Goal: Task Accomplishment & Management: Use online tool/utility

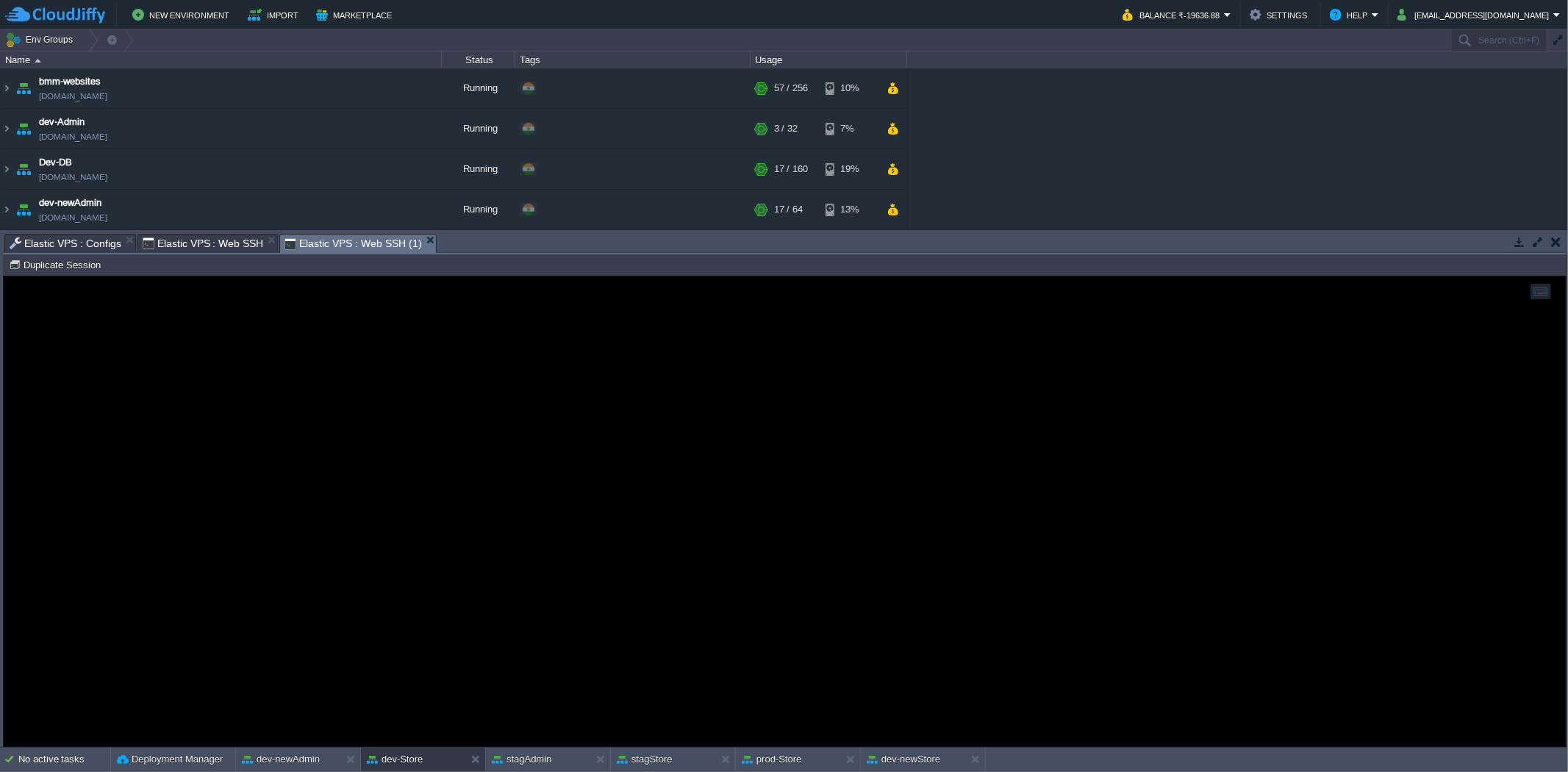
drag, startPoint x: 1553, startPoint y: 237, endPoint x: 687, endPoint y: 150, distance: 870.4
click at [1553, 237] on button "button" at bounding box center [1556, 242] width 10 height 13
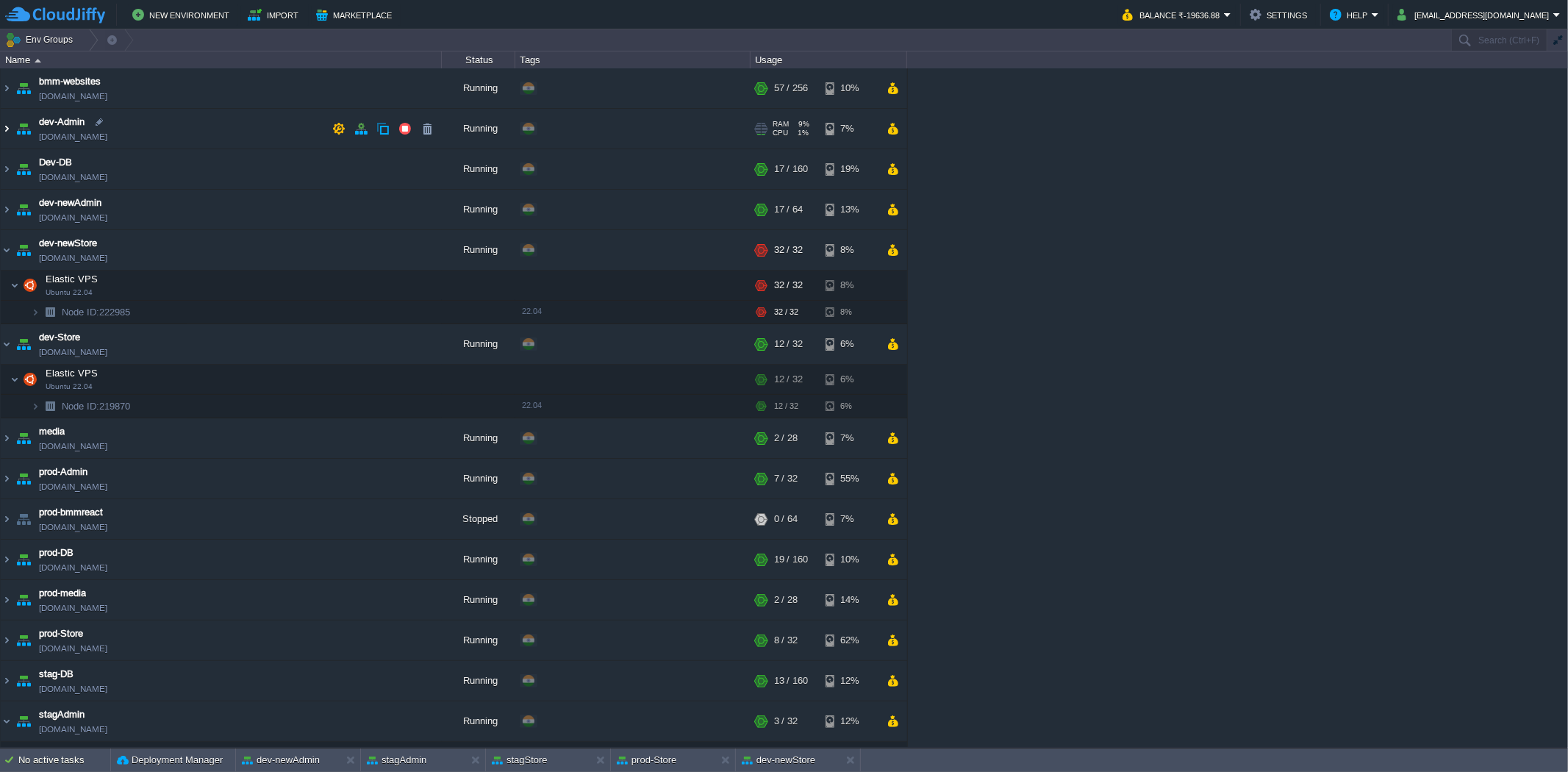
click at [4, 128] on img at bounding box center [6, 128] width 12 height 40
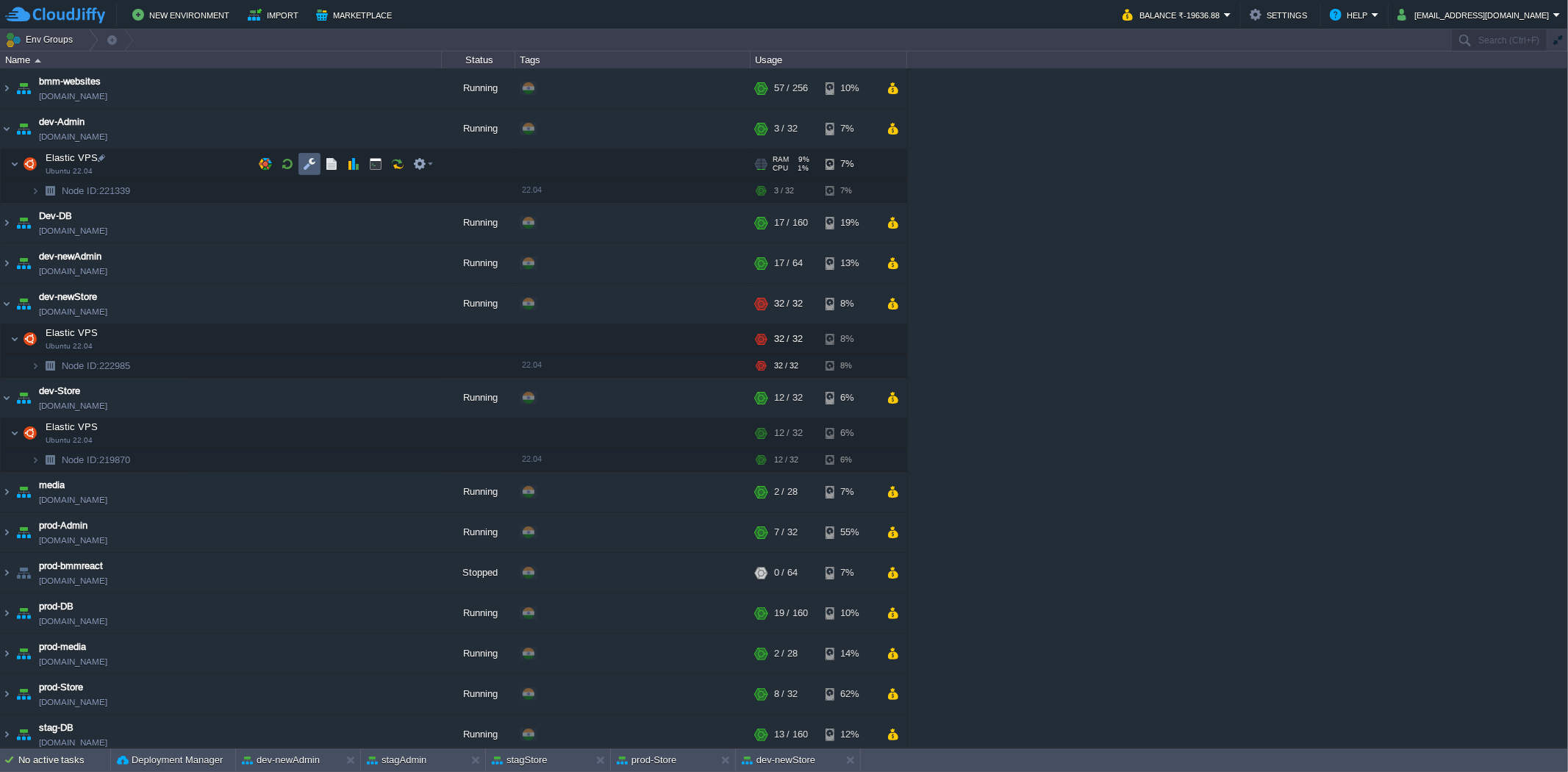
click at [312, 153] on td at bounding box center [309, 164] width 22 height 22
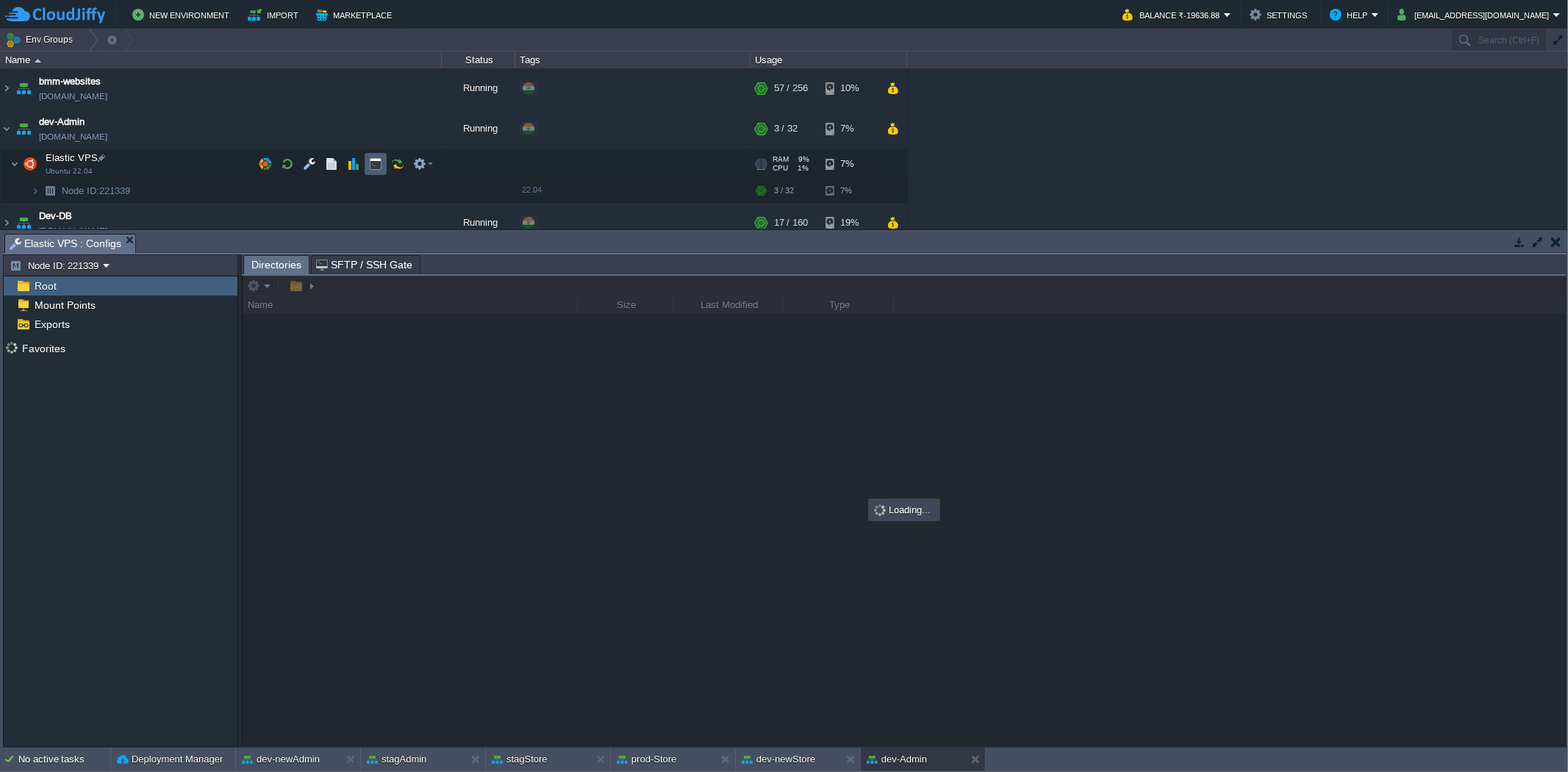
click at [382, 158] on button "button" at bounding box center [376, 164] width 13 height 13
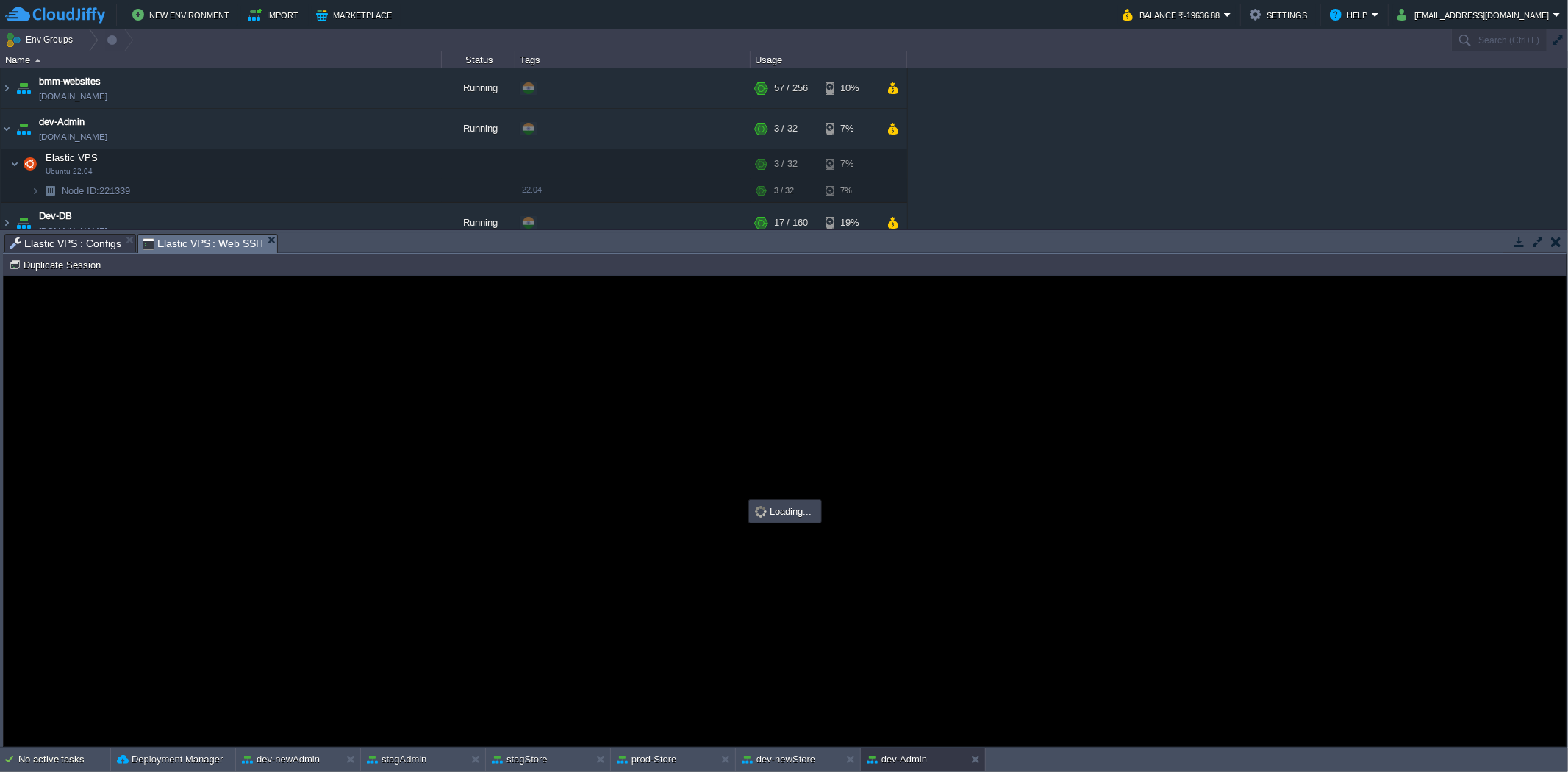
click at [92, 243] on span "Elastic VPS : Configs" at bounding box center [65, 244] width 112 height 18
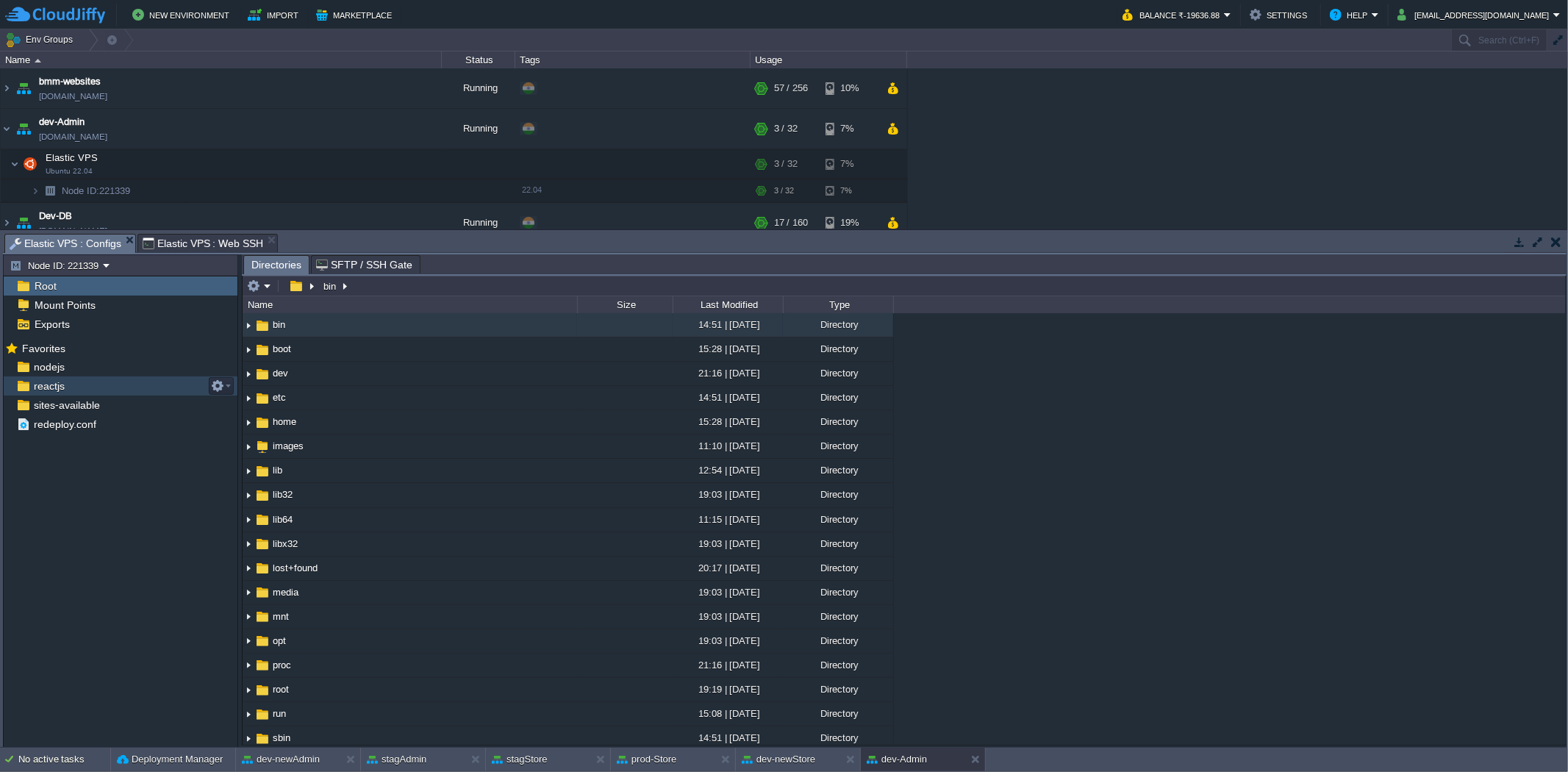
click at [101, 385] on div "reactjs" at bounding box center [121, 386] width 234 height 19
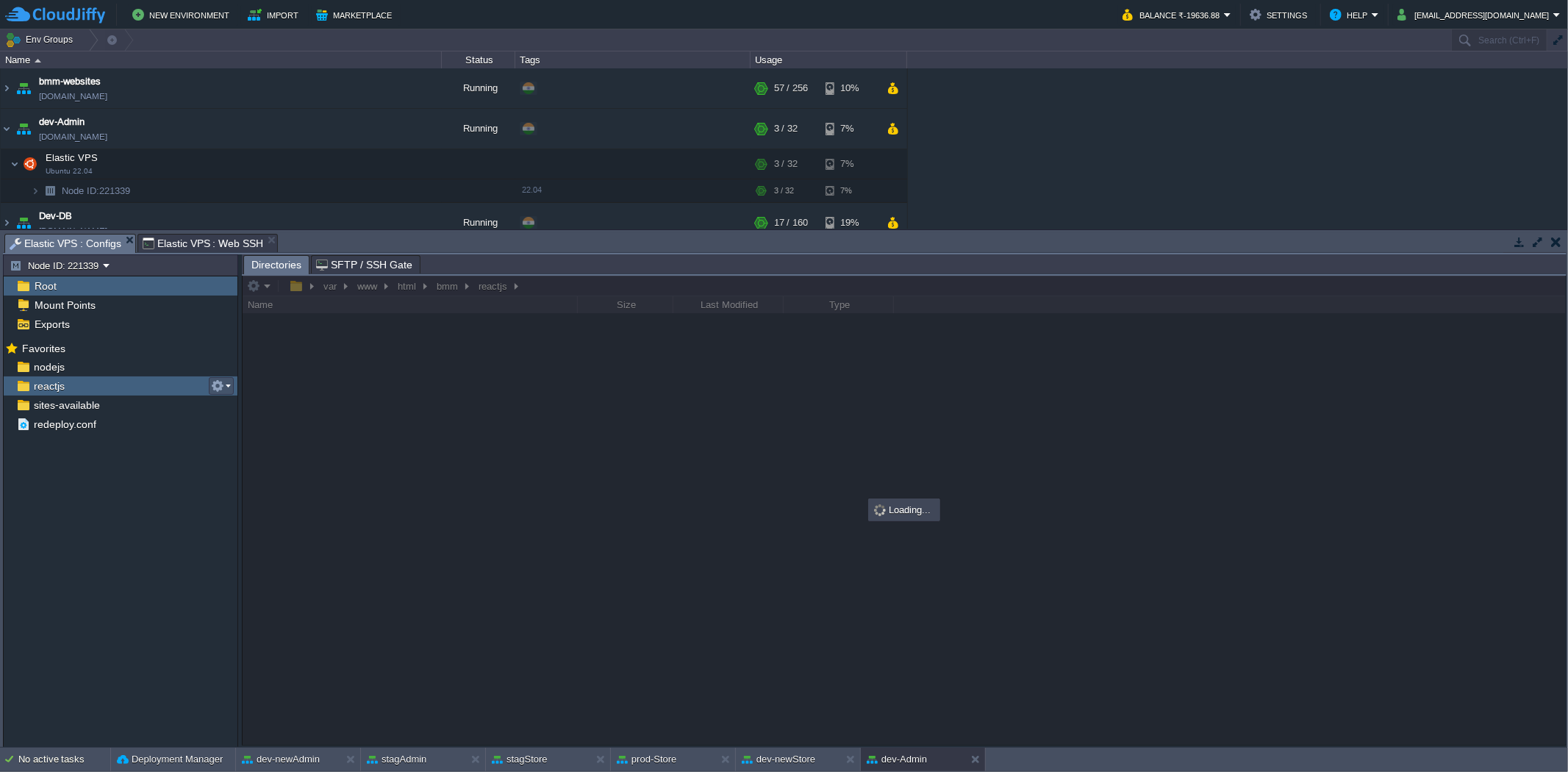
click at [223, 386] on button "button" at bounding box center [218, 386] width 13 height 13
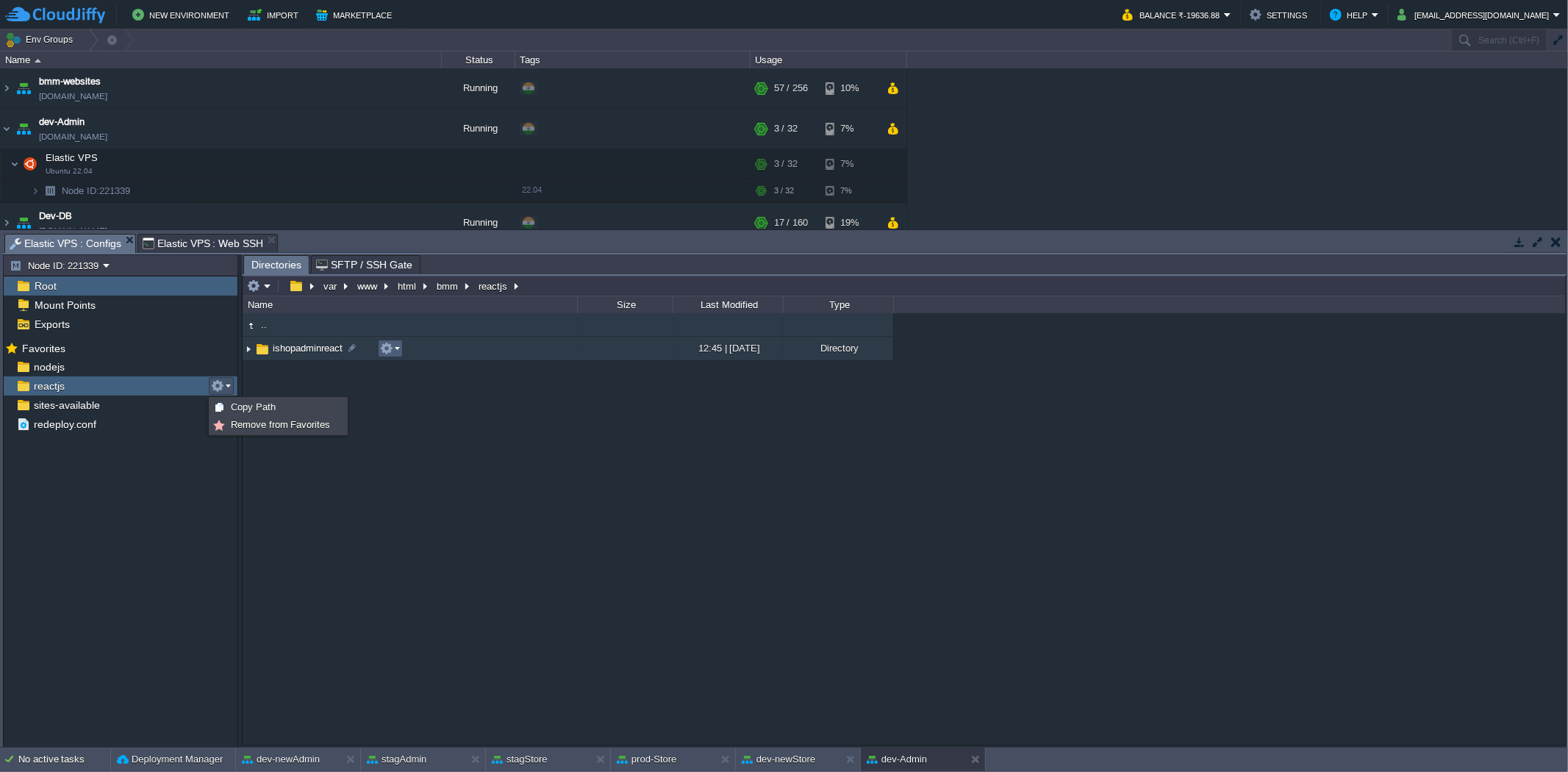
click at [392, 351] on button "button" at bounding box center [386, 348] width 13 height 13
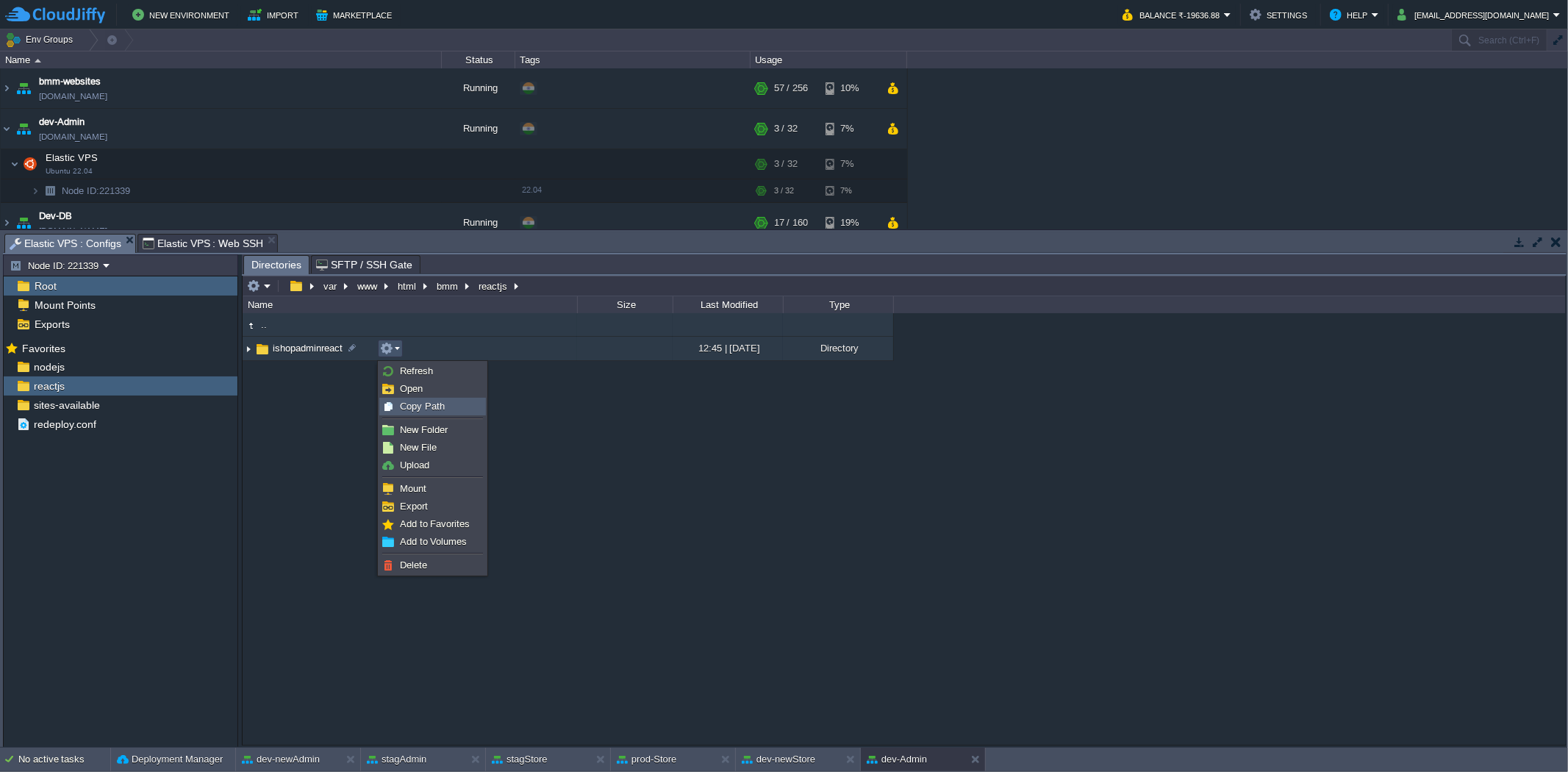
click at [410, 408] on span "Copy Path" at bounding box center [423, 407] width 45 height 11
type textarea "/var/www/html/bmm/reactjs/ishopadminreact"
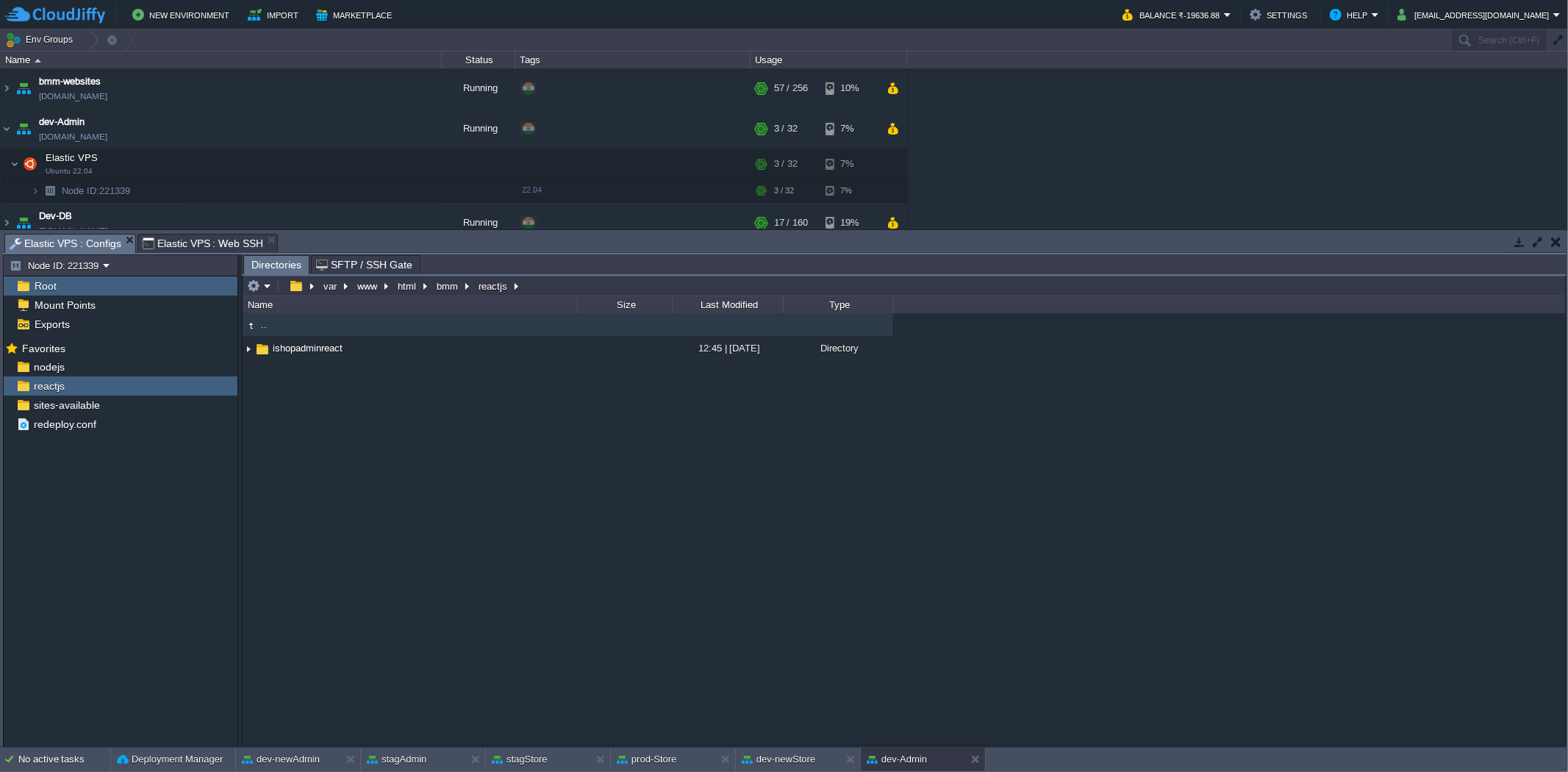
type input "#000000"
click at [228, 244] on span "Elastic VPS : Web SSH" at bounding box center [203, 244] width 121 height 18
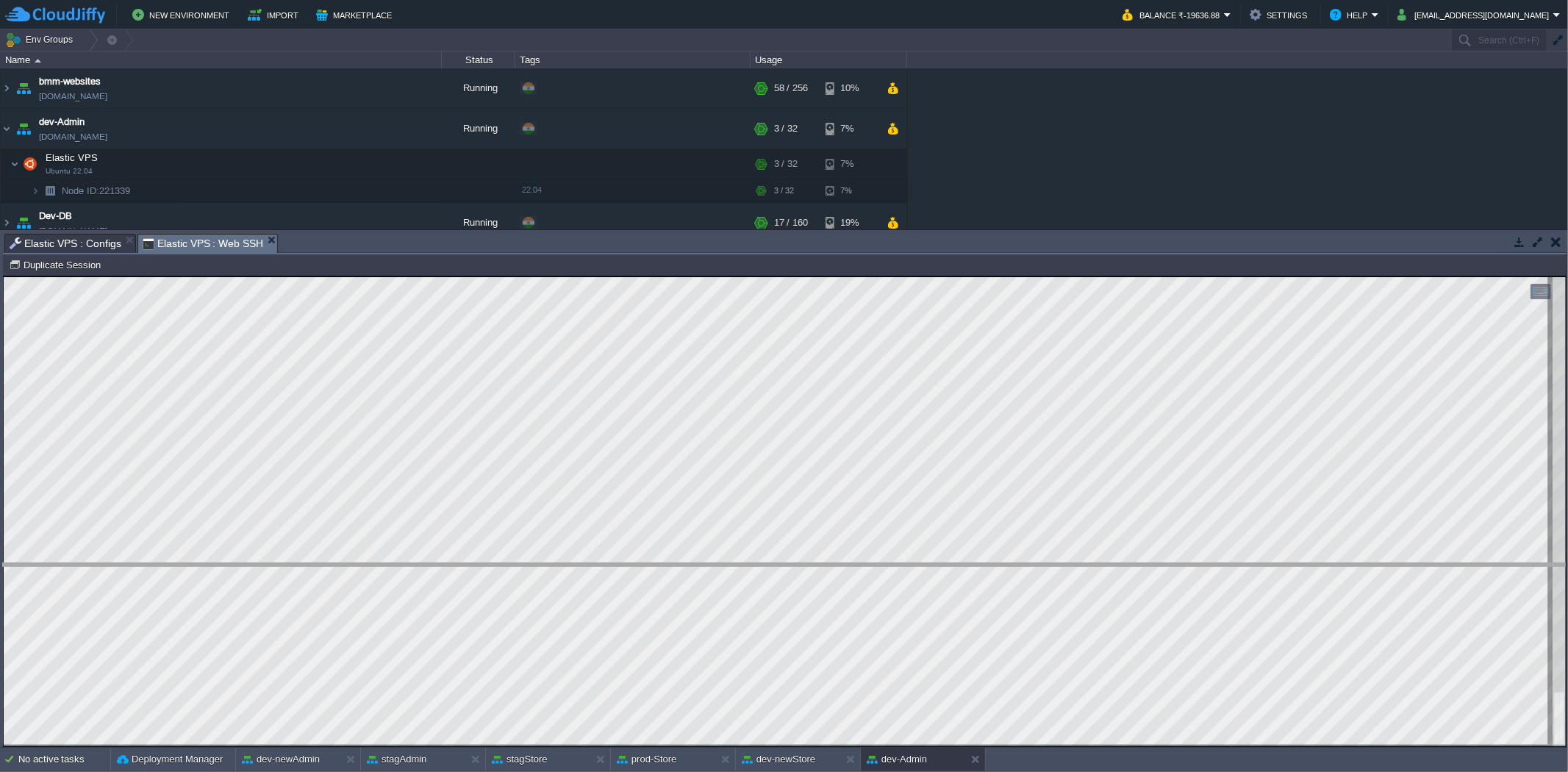
drag, startPoint x: 753, startPoint y: 244, endPoint x: 811, endPoint y: 581, distance: 342.0
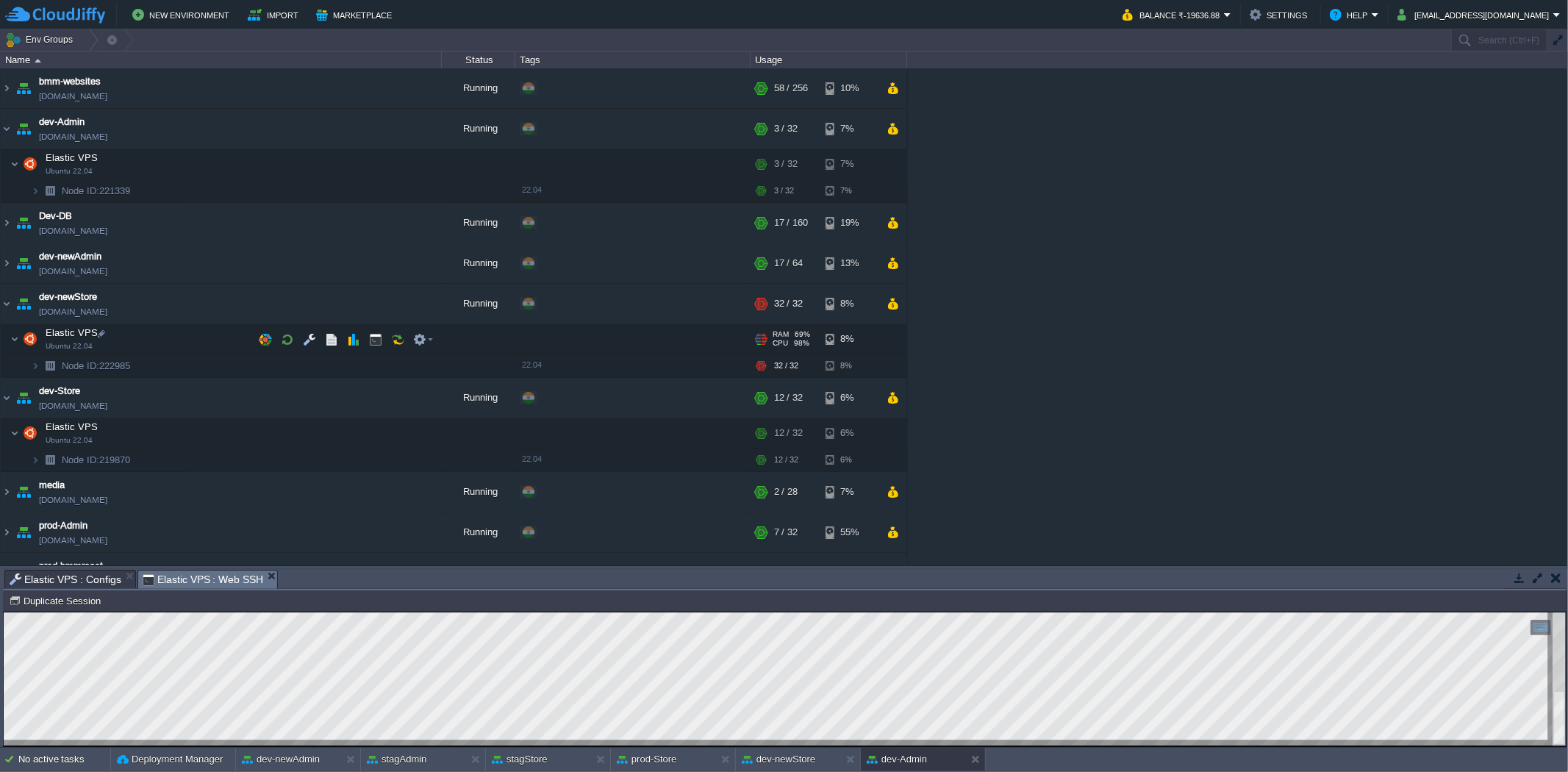
scroll to position [163, 0]
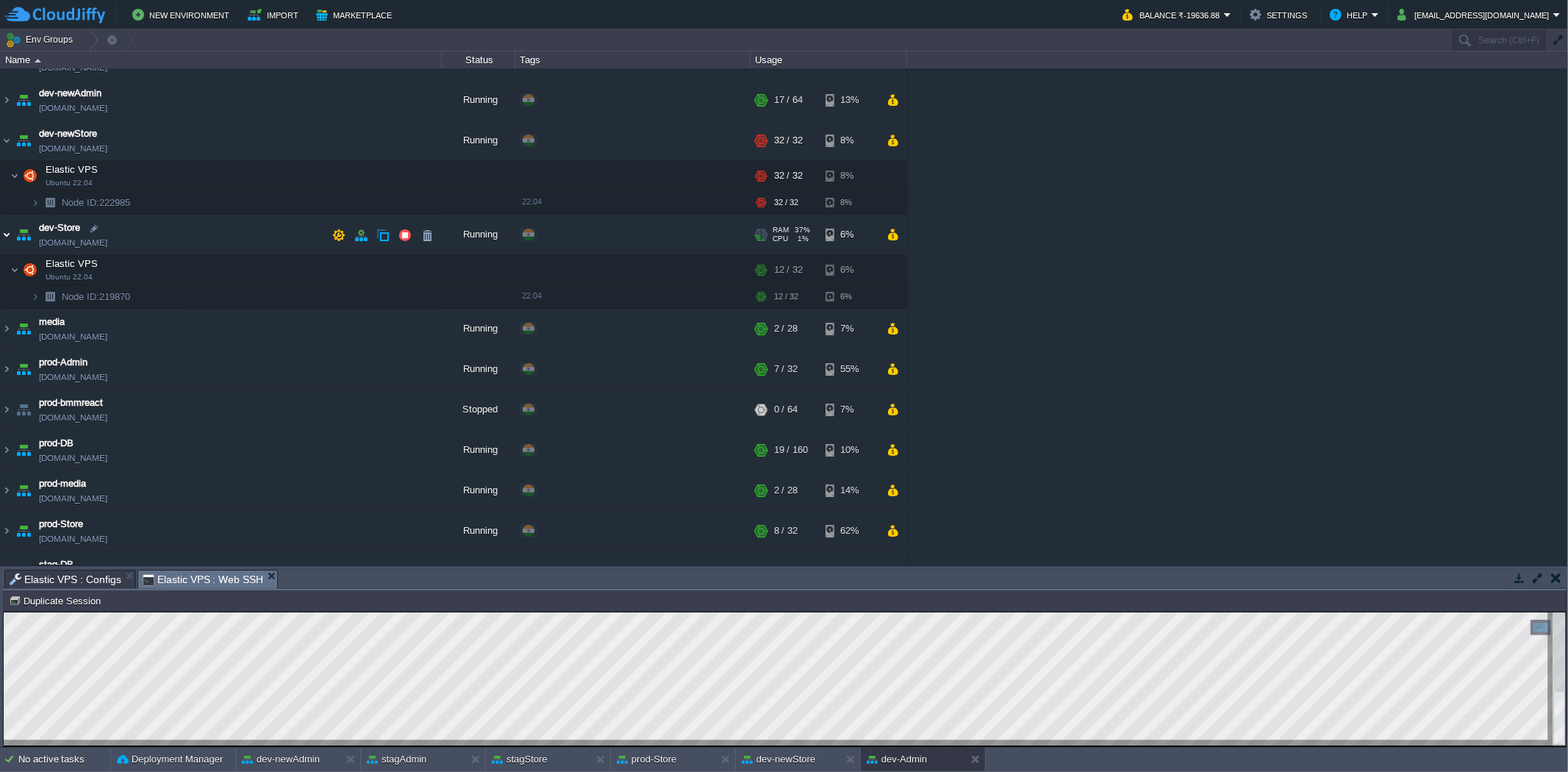
click at [11, 232] on img at bounding box center [6, 234] width 12 height 40
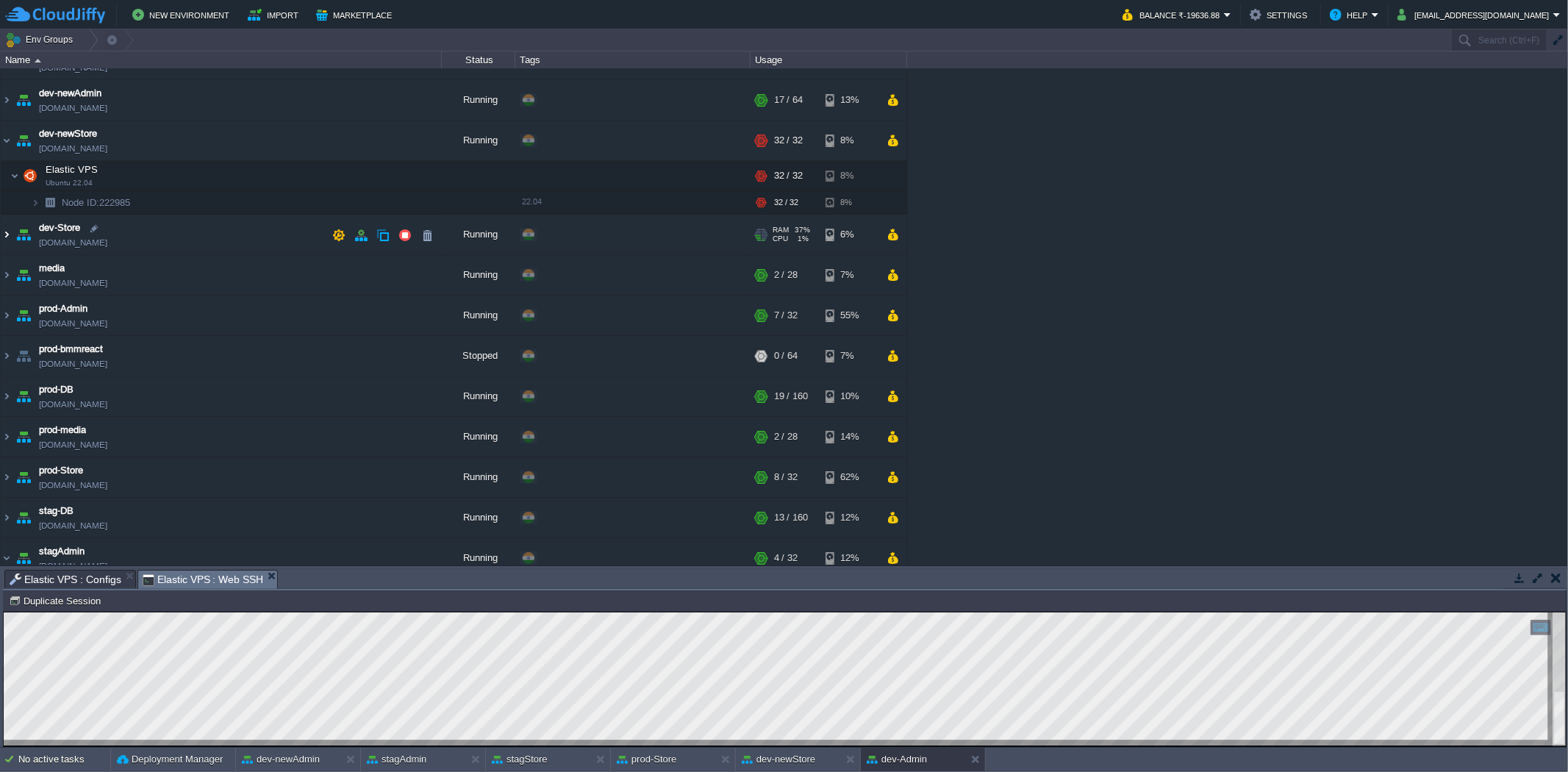
click at [11, 232] on img at bounding box center [6, 234] width 12 height 40
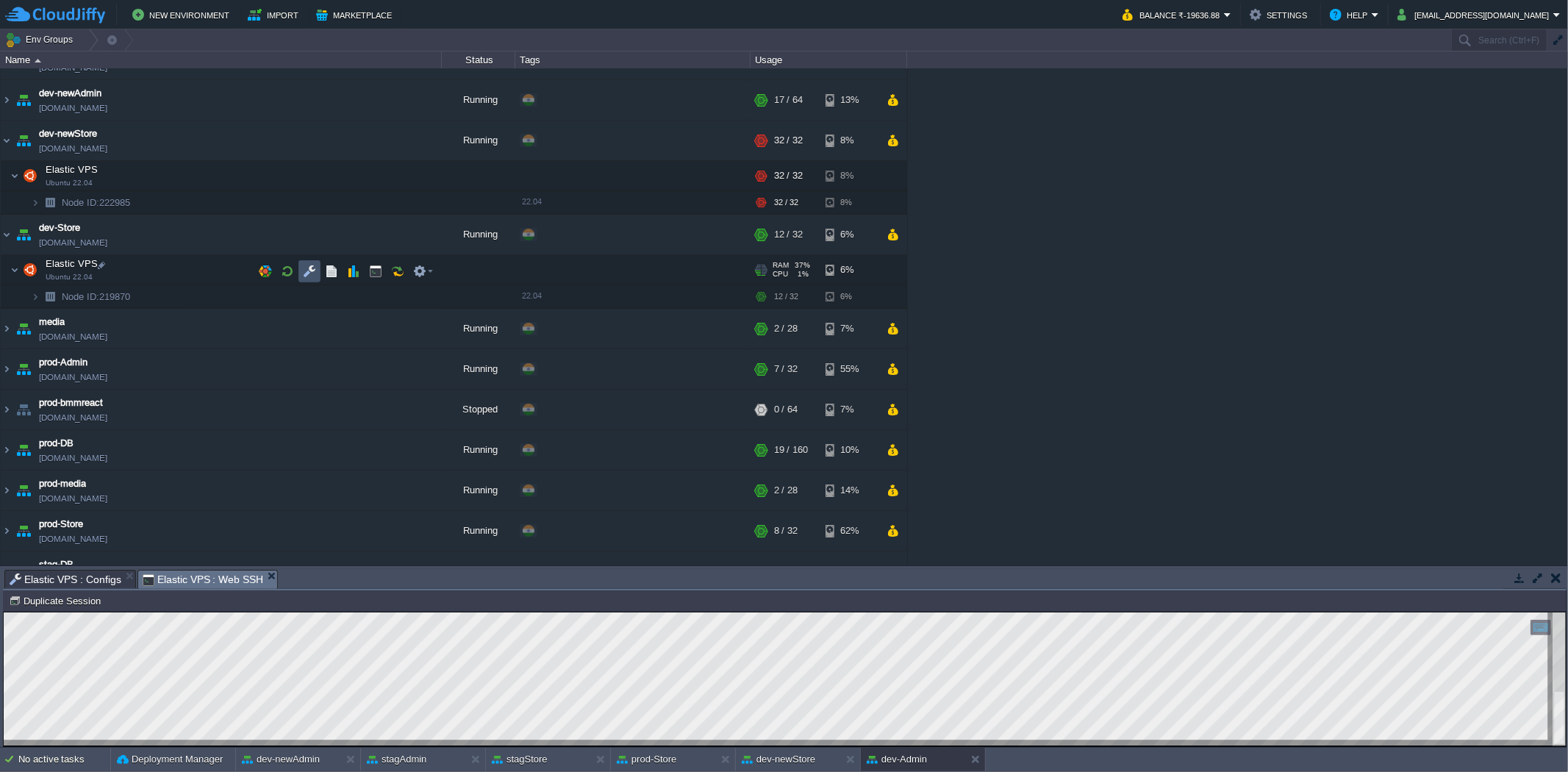
click at [304, 268] on button "button" at bounding box center [309, 271] width 13 height 13
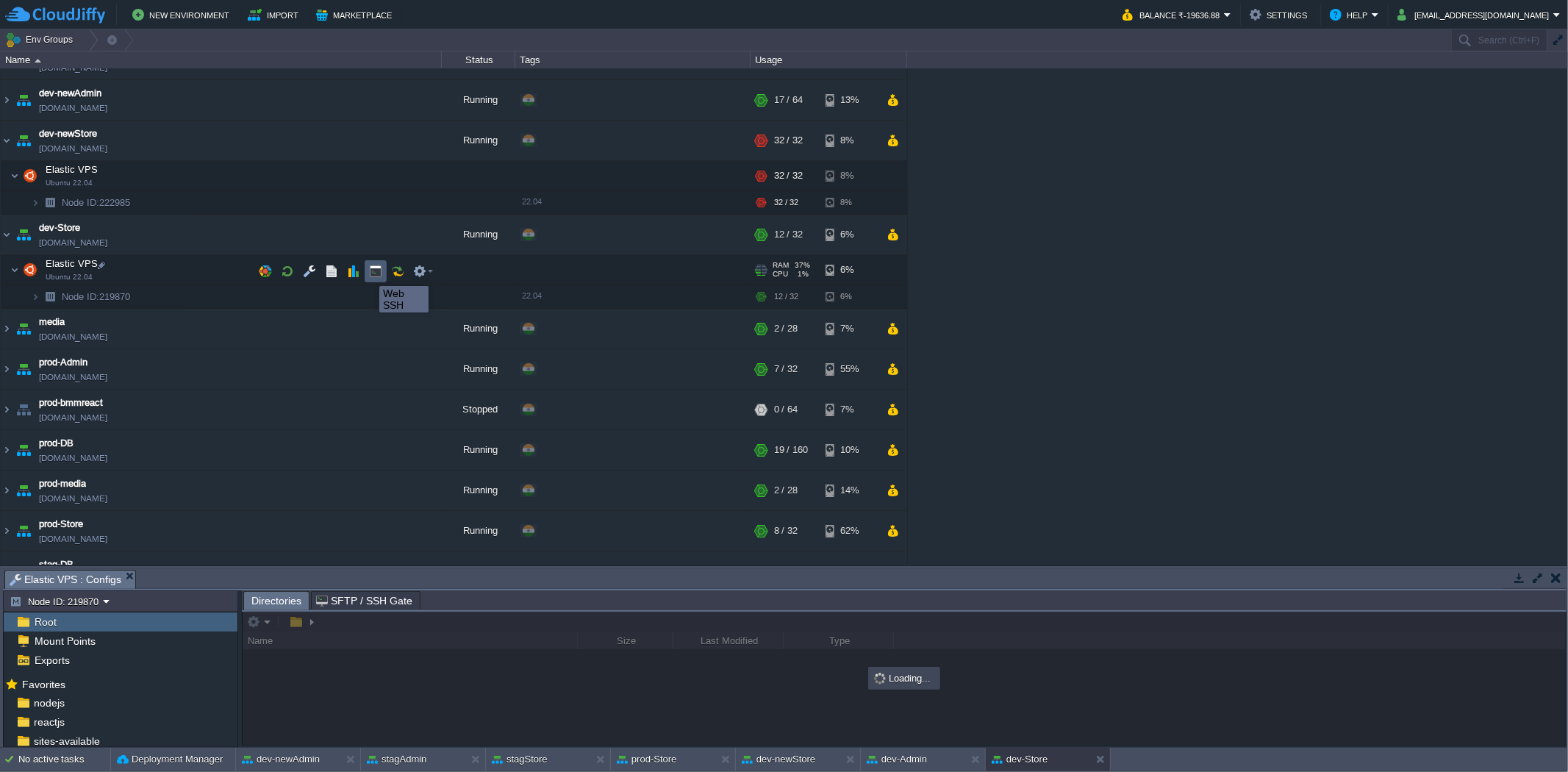
click at [376, 273] on button "button" at bounding box center [376, 271] width 13 height 13
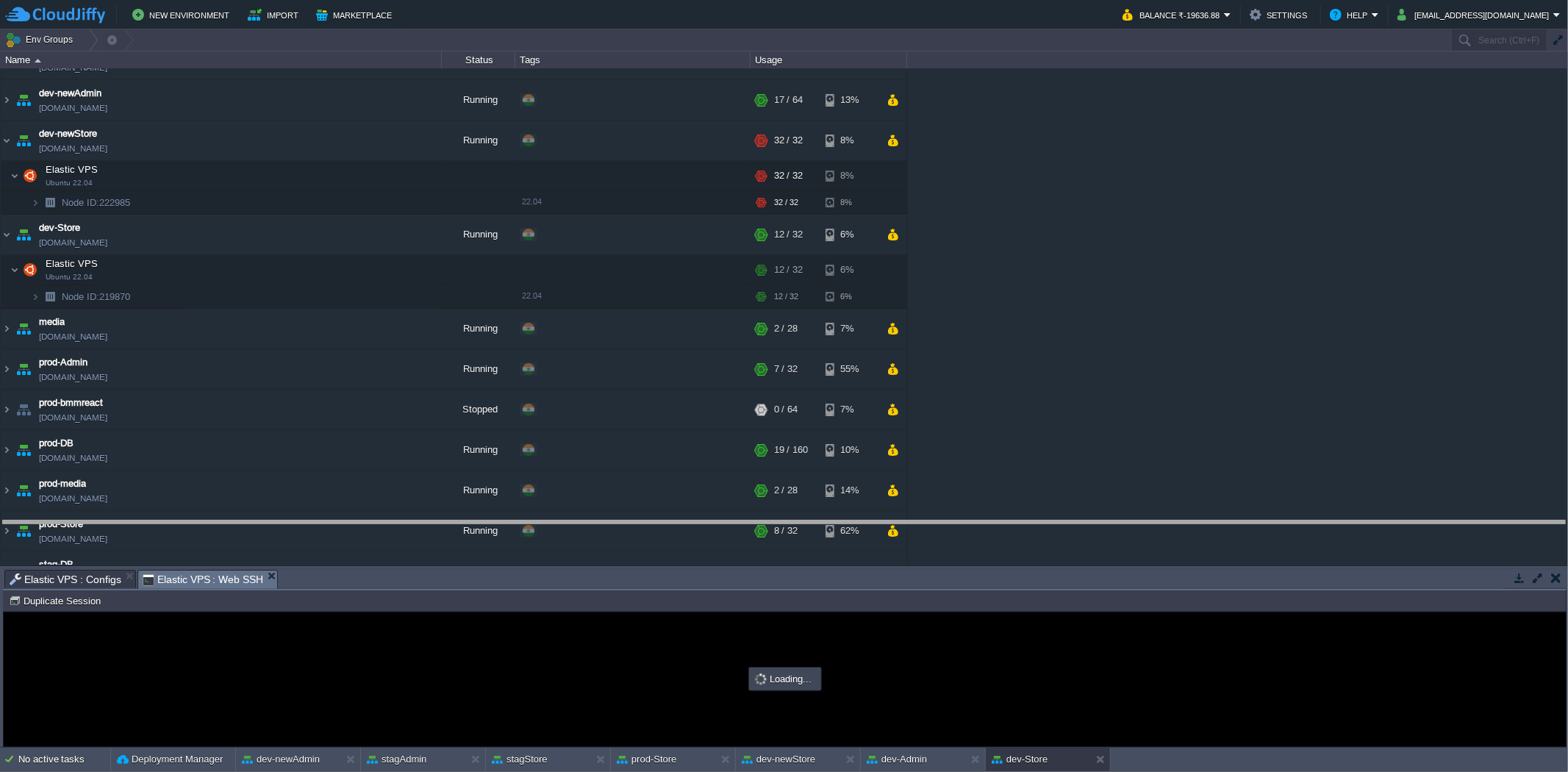
scroll to position [0, 0]
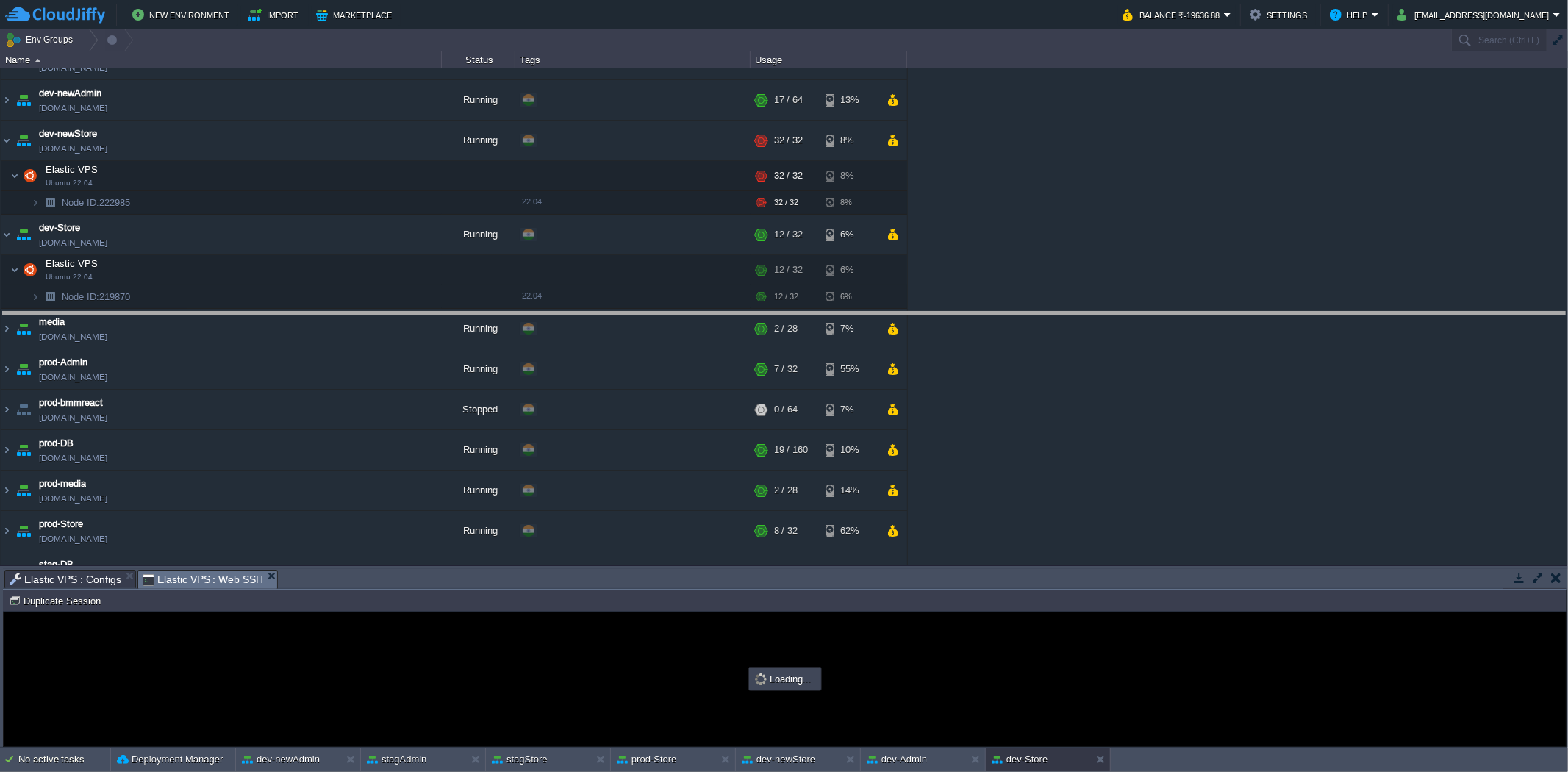
drag, startPoint x: 361, startPoint y: 581, endPoint x: 352, endPoint y: 273, distance: 308.1
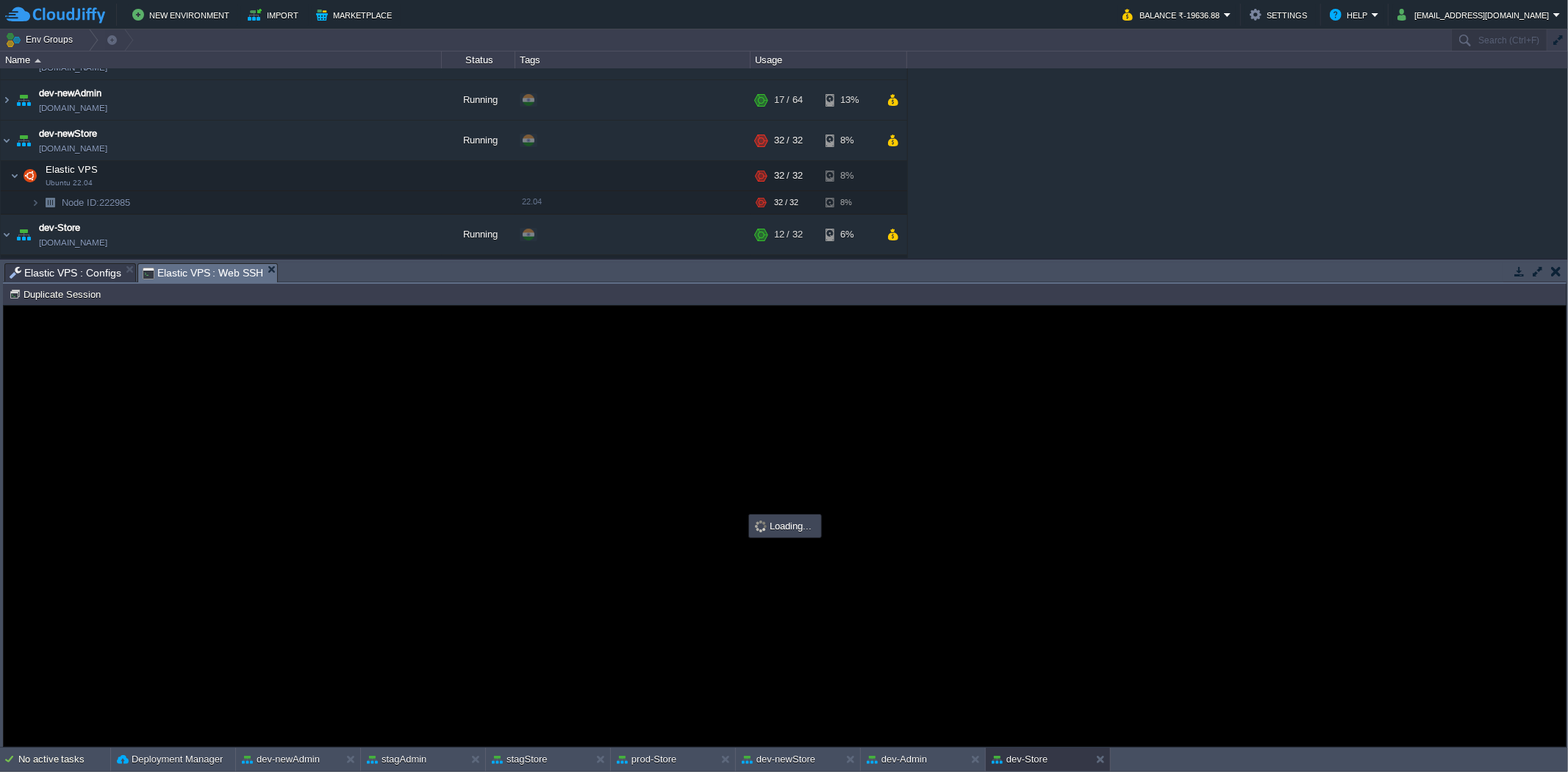
type input "#000000"
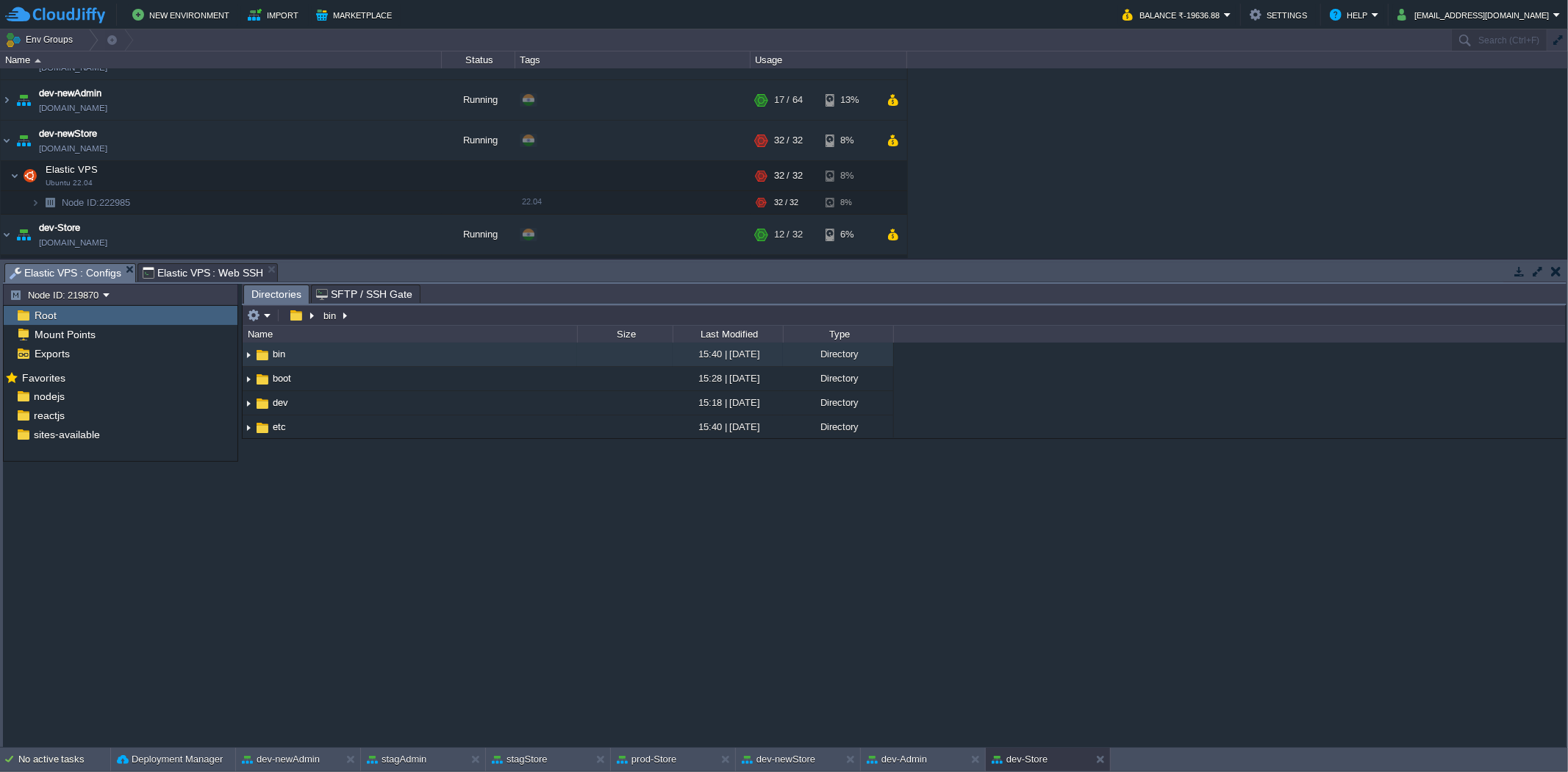
click at [88, 266] on span "Elastic VPS : Configs" at bounding box center [65, 273] width 112 height 19
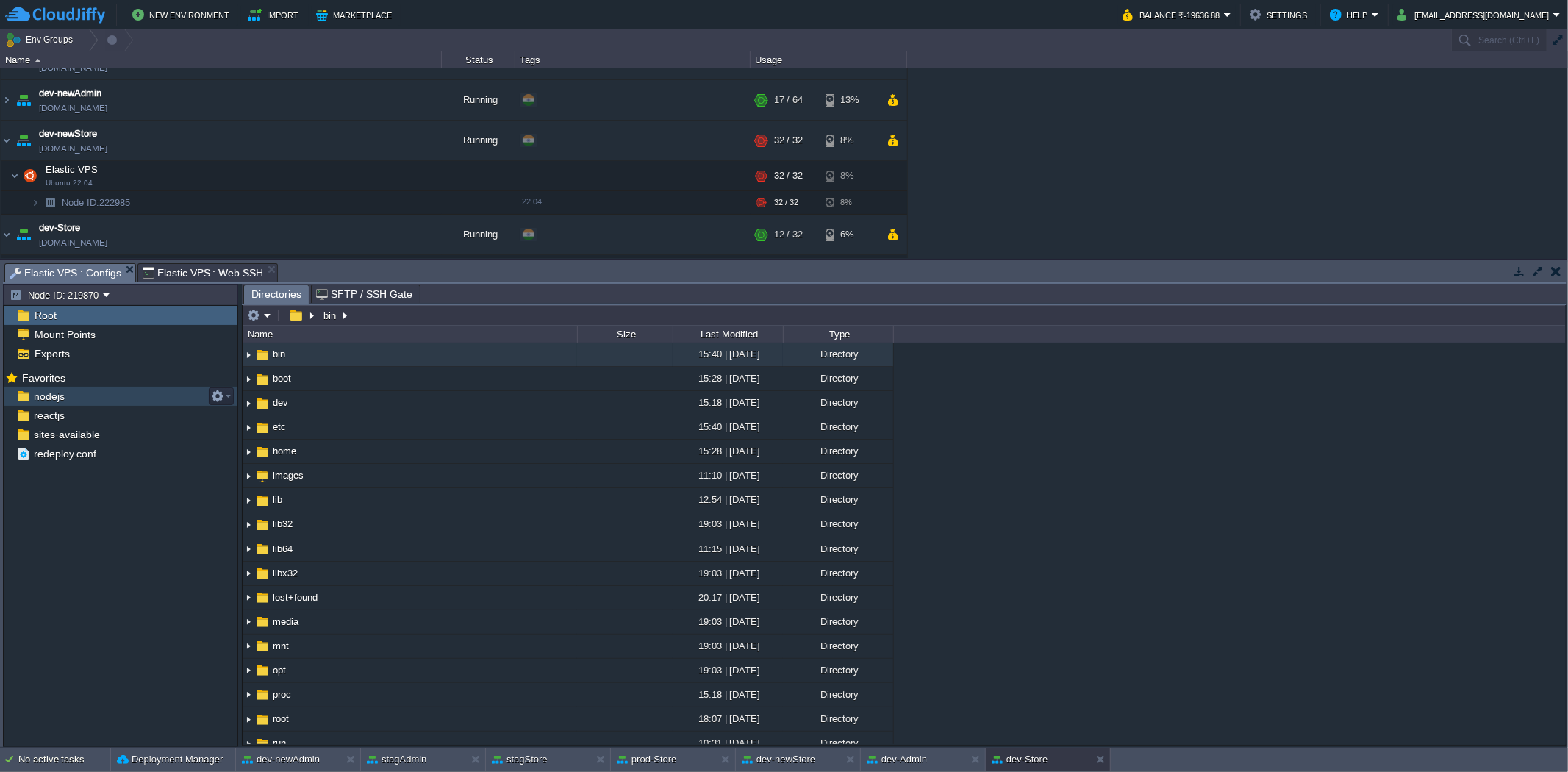
click at [119, 394] on div "nodejs" at bounding box center [121, 396] width 234 height 19
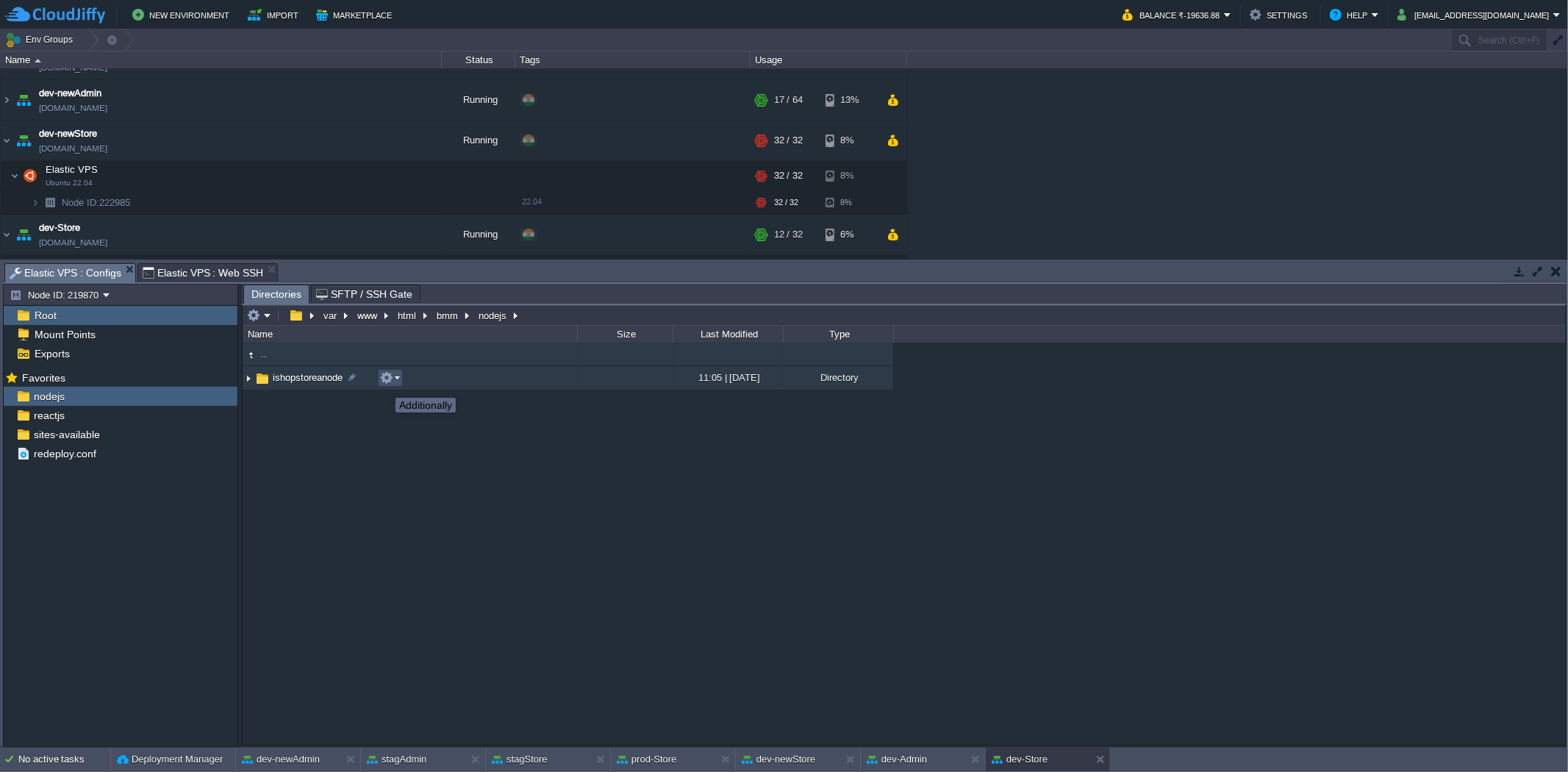
click at [385, 385] on button "button" at bounding box center [386, 378] width 13 height 13
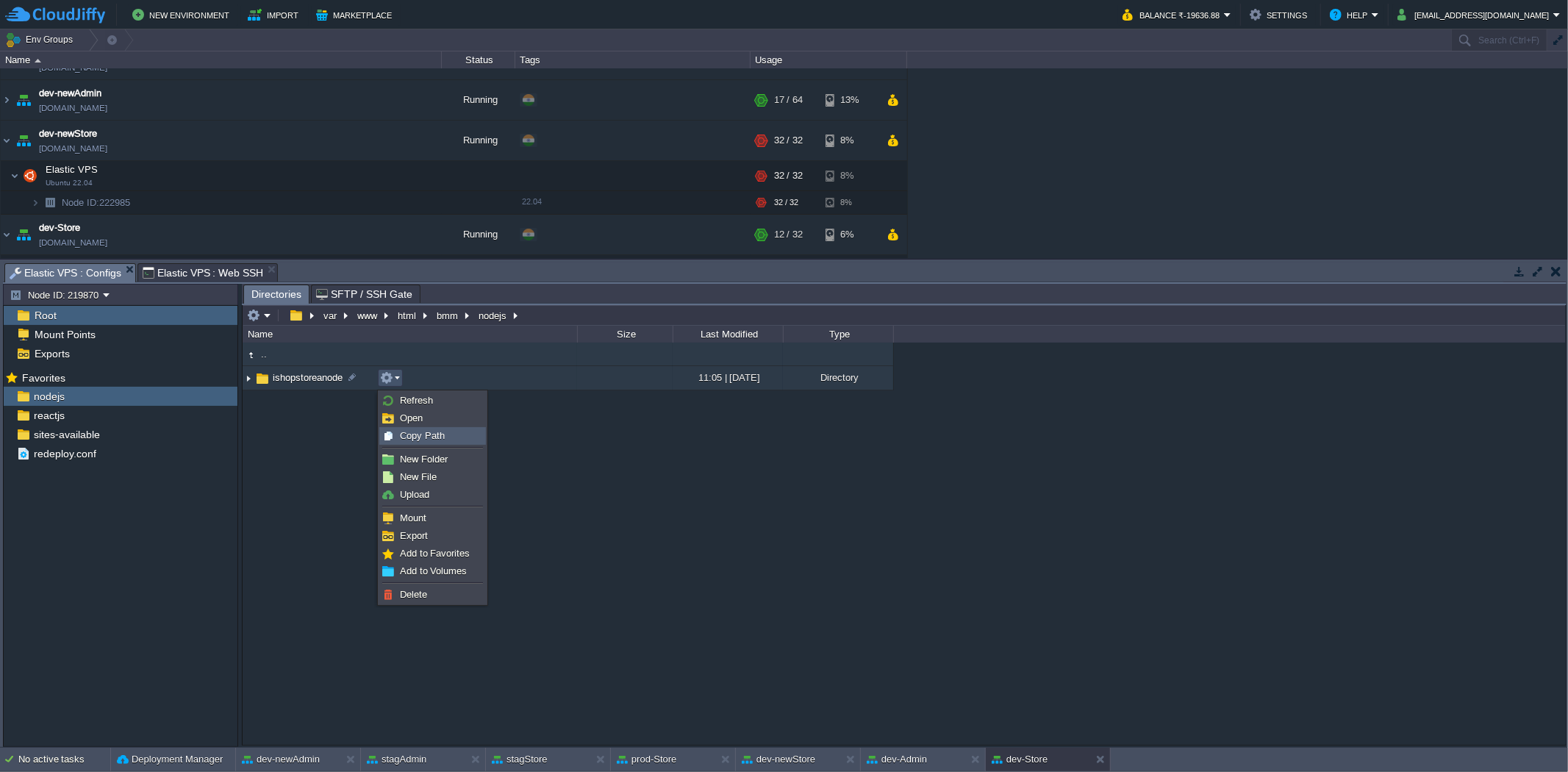
click at [406, 430] on span "Copy Path" at bounding box center [423, 436] width 45 height 11
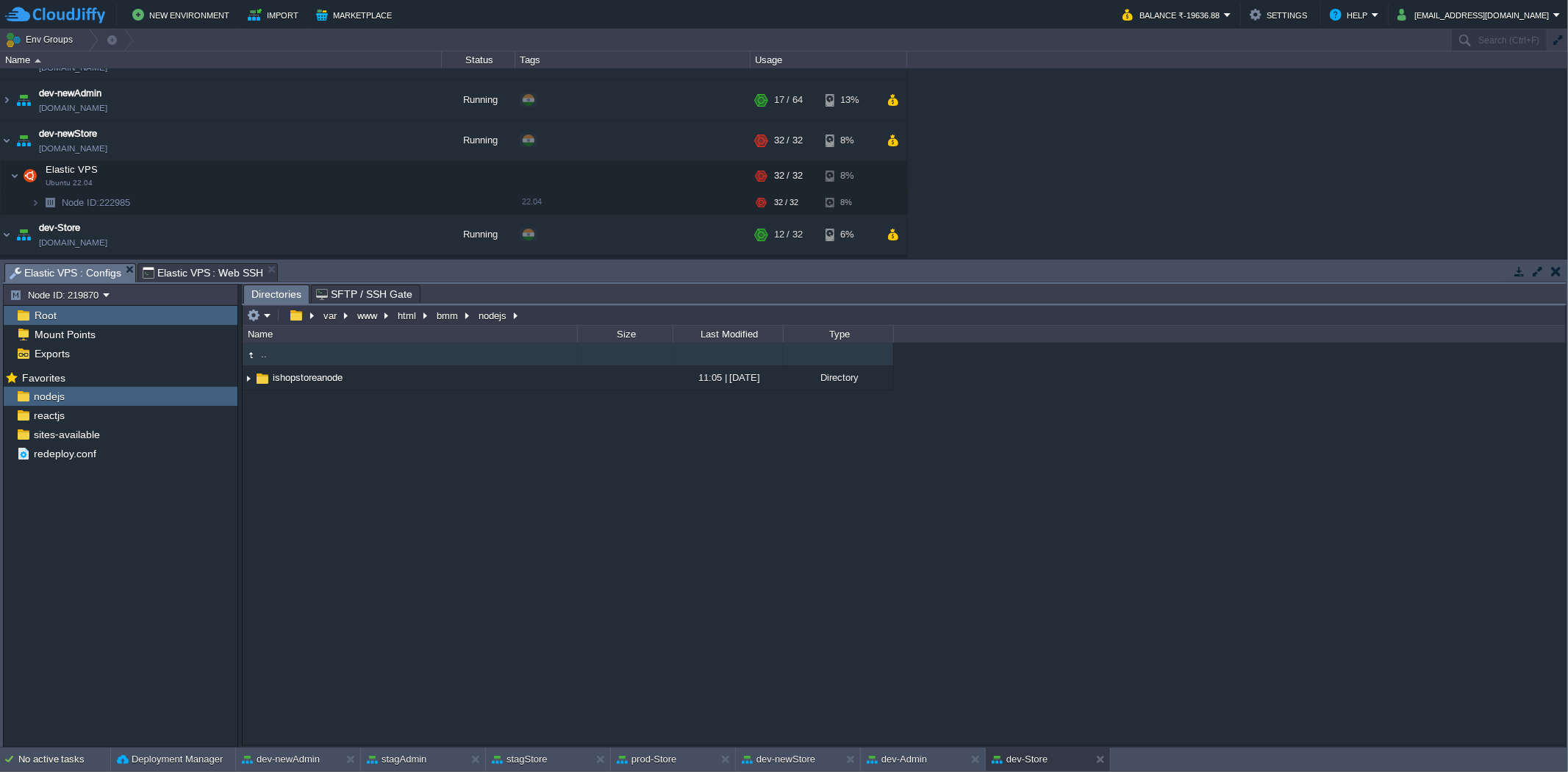
click at [185, 272] on span "Elastic VPS : Web SSH" at bounding box center [203, 273] width 121 height 18
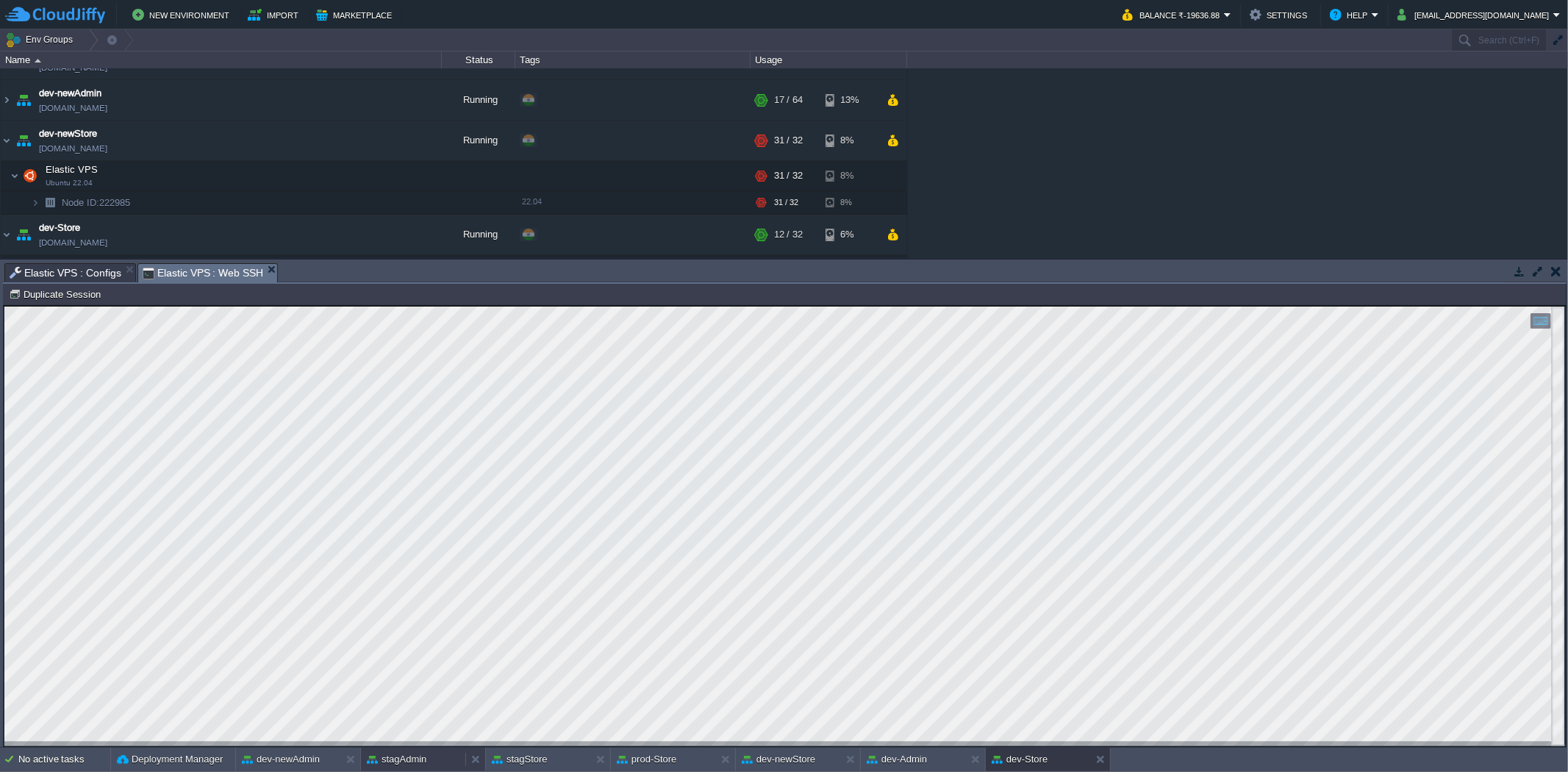
click at [394, 759] on button "stagAdmin" at bounding box center [397, 759] width 60 height 15
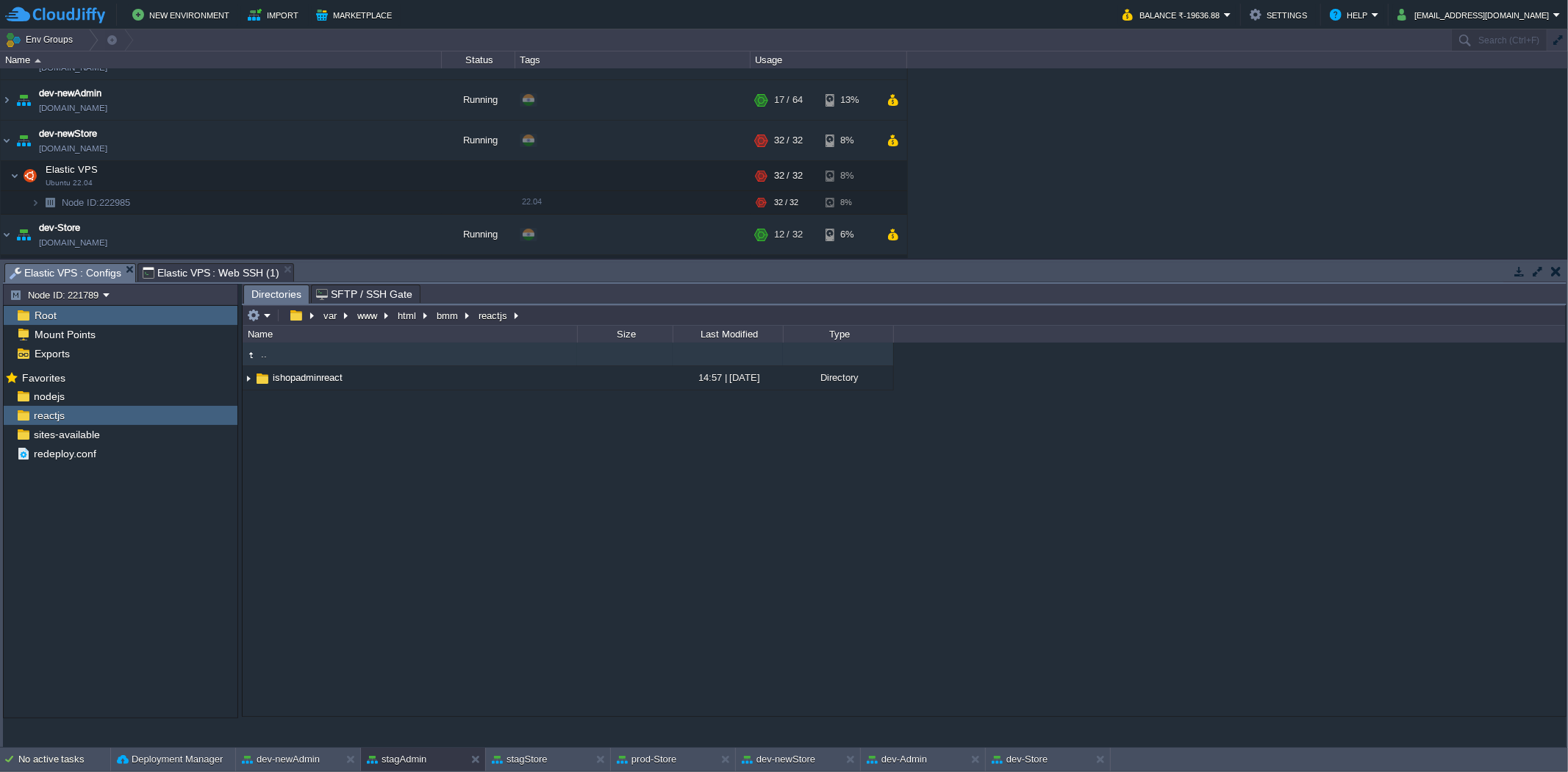
click at [94, 273] on span "Elastic VPS : Configs" at bounding box center [65, 273] width 112 height 19
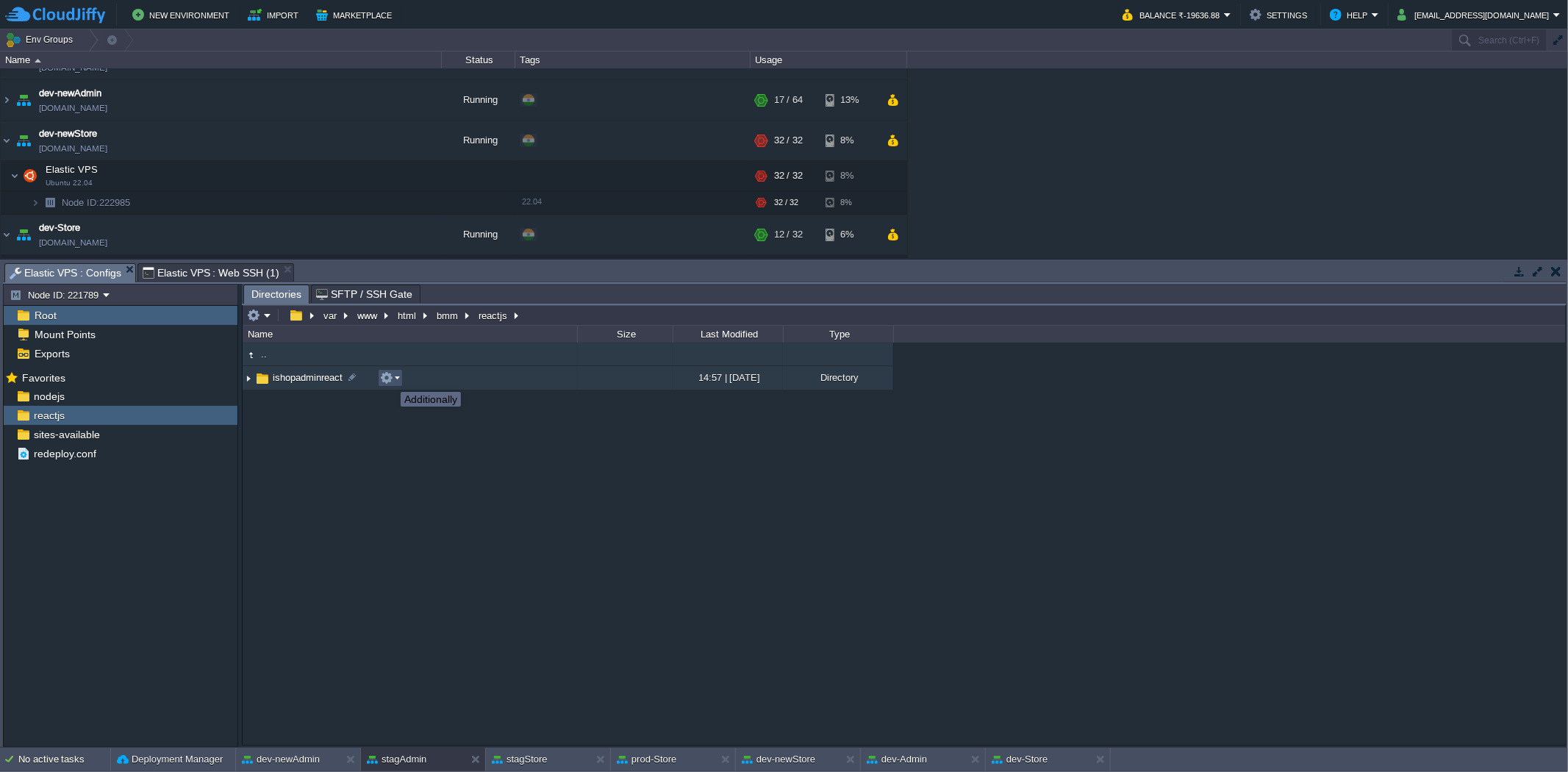
click at [390, 378] on button "button" at bounding box center [386, 378] width 13 height 13
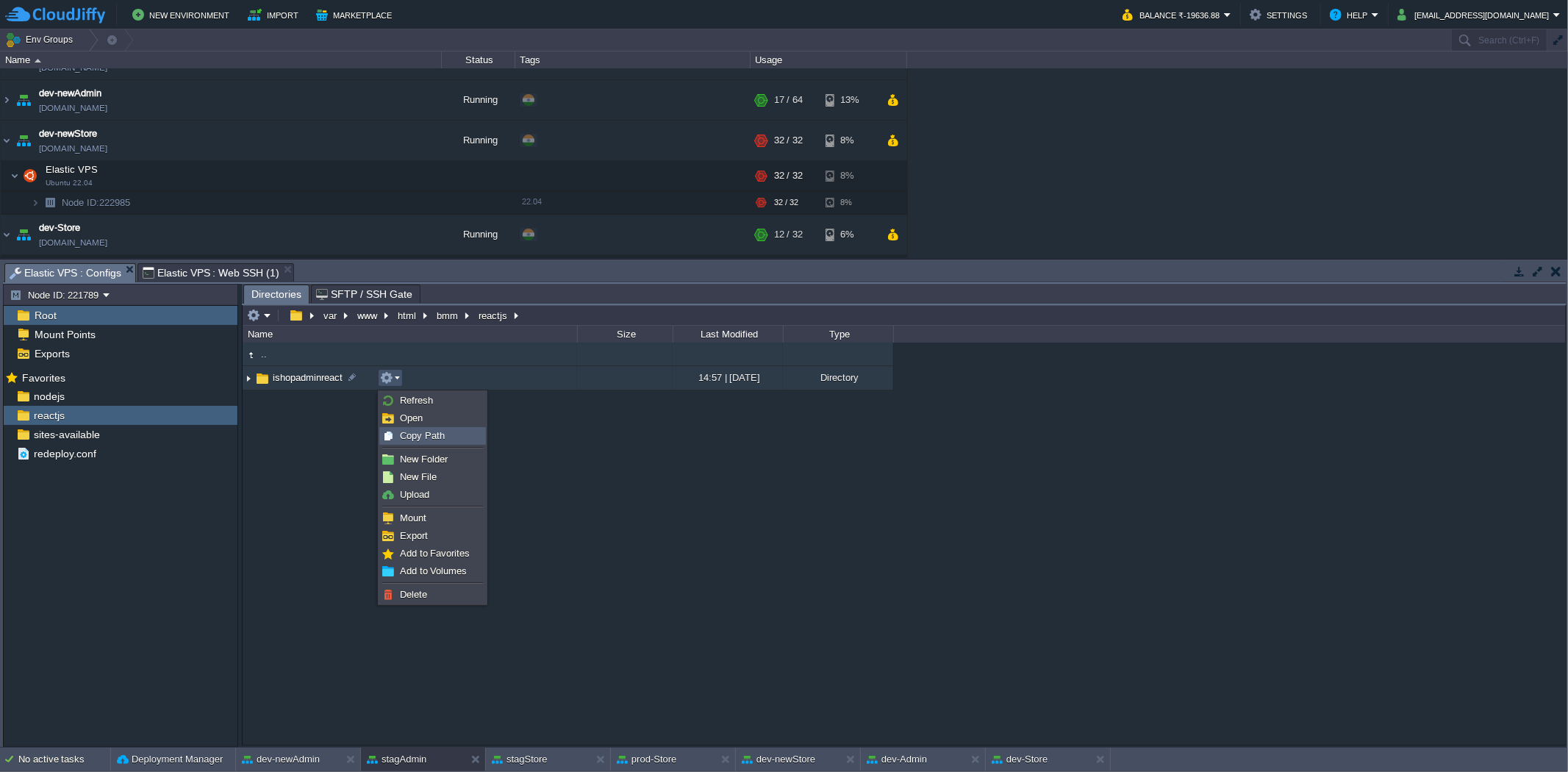
click at [393, 436] on img at bounding box center [388, 436] width 12 height 12
type textarea "/var/www/html/bmm/reactjs/ishopadminreact"
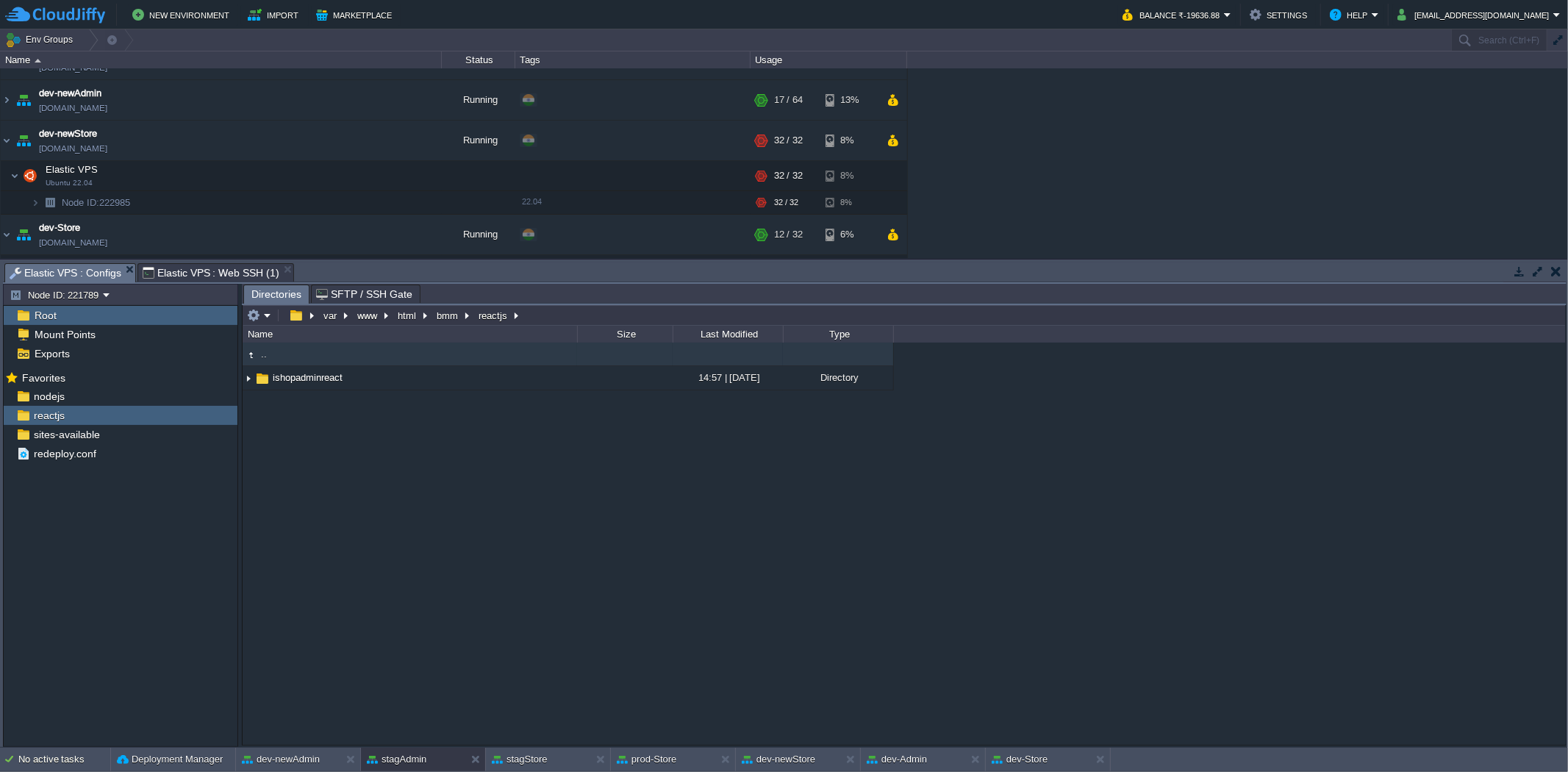
click at [239, 261] on div "Tasks Activity Log Archive Git / SVN Elastic VPS : Configs Elastic VPS : Web SS…" at bounding box center [785, 503] width 1570 height 487
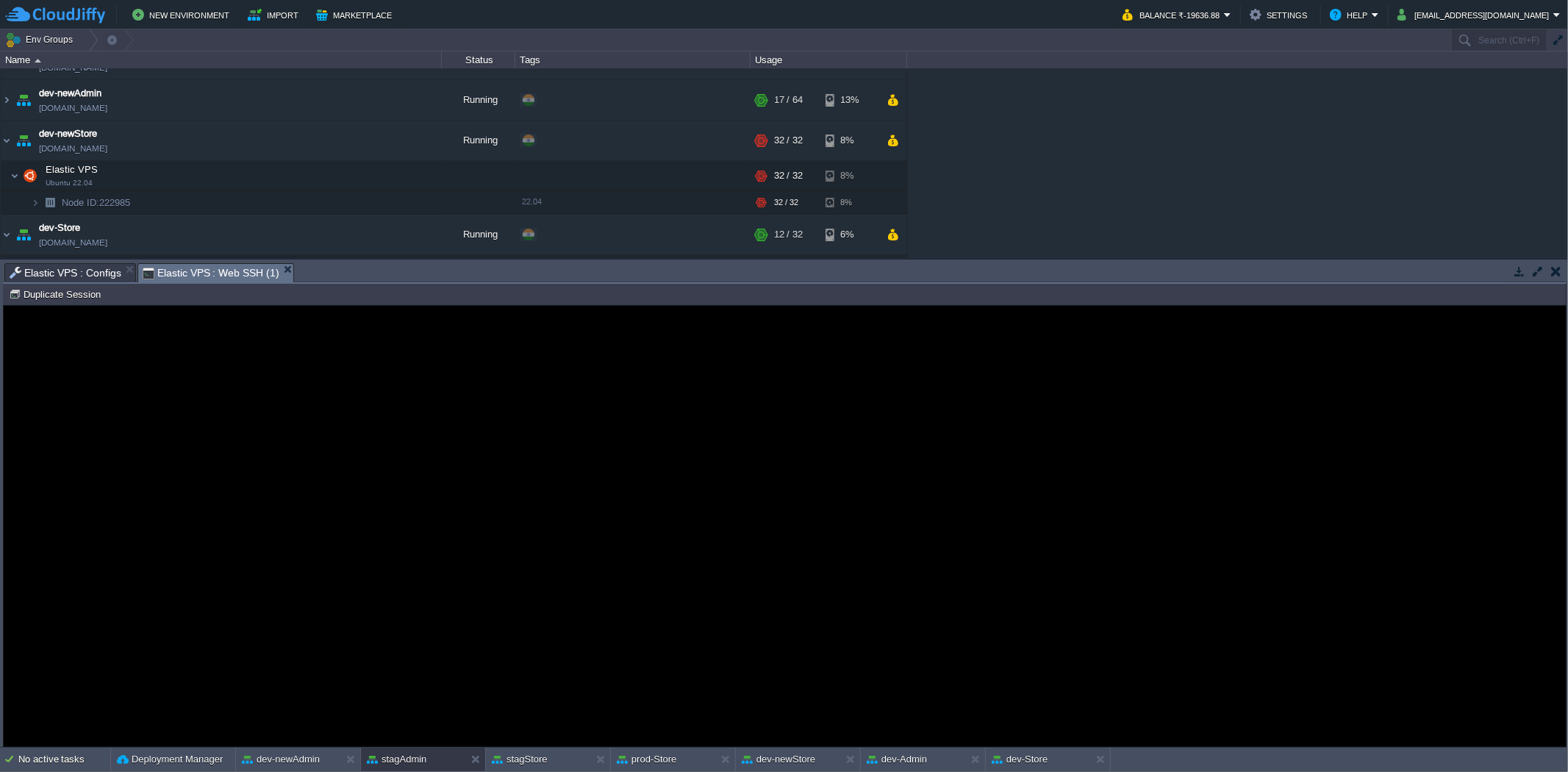
click at [232, 273] on span "Elastic VPS : Web SSH (1)" at bounding box center [211, 273] width 137 height 19
click at [90, 290] on button "Duplicate Session" at bounding box center [56, 294] width 96 height 13
type input "#000000"
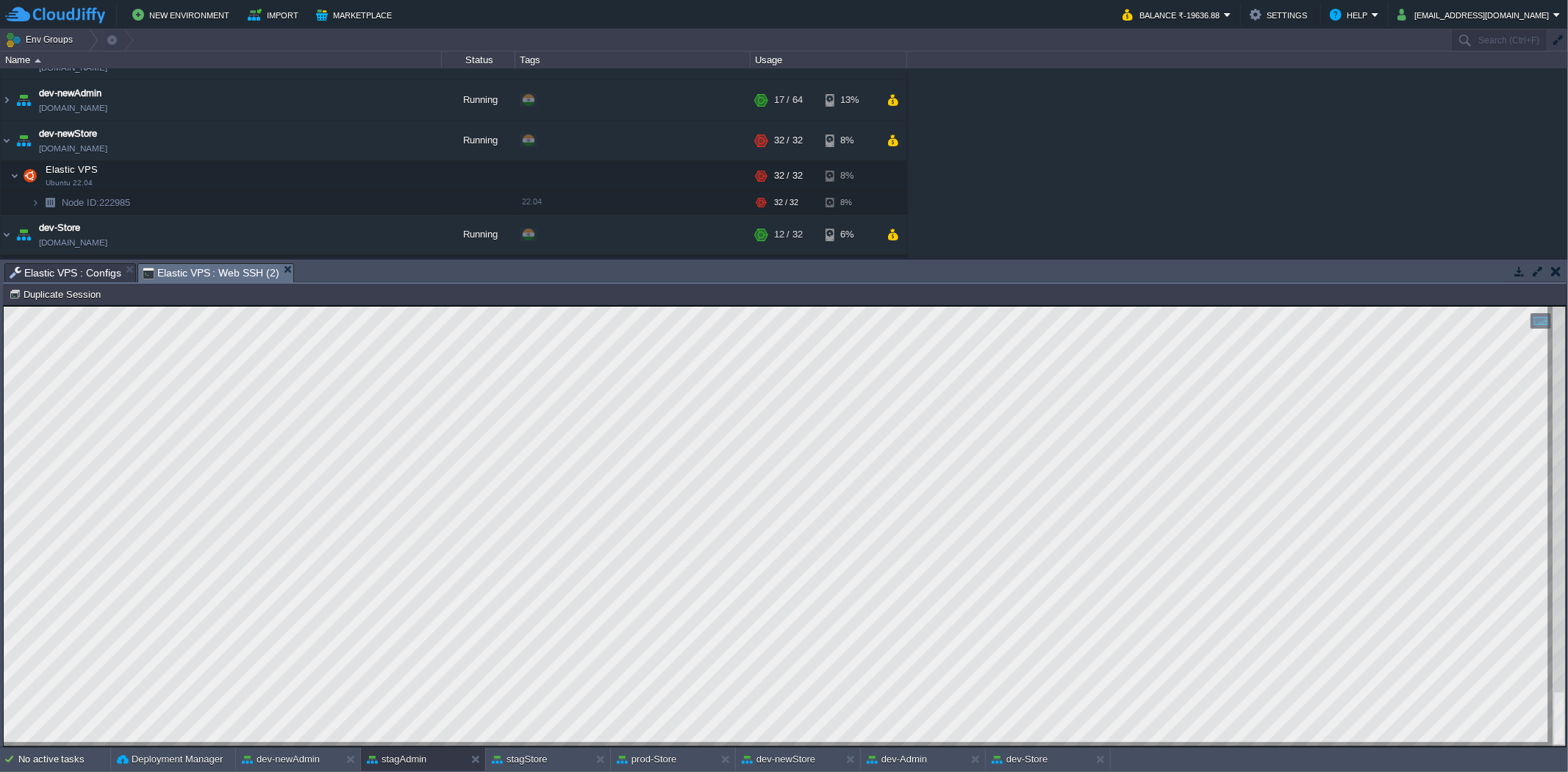
click at [250, 305] on html "Copy: Ctrl + Shift + C Paste: Ctrl + V Settings: Ctrl + Shift + Alt 0" at bounding box center [785, 305] width 1562 height 0
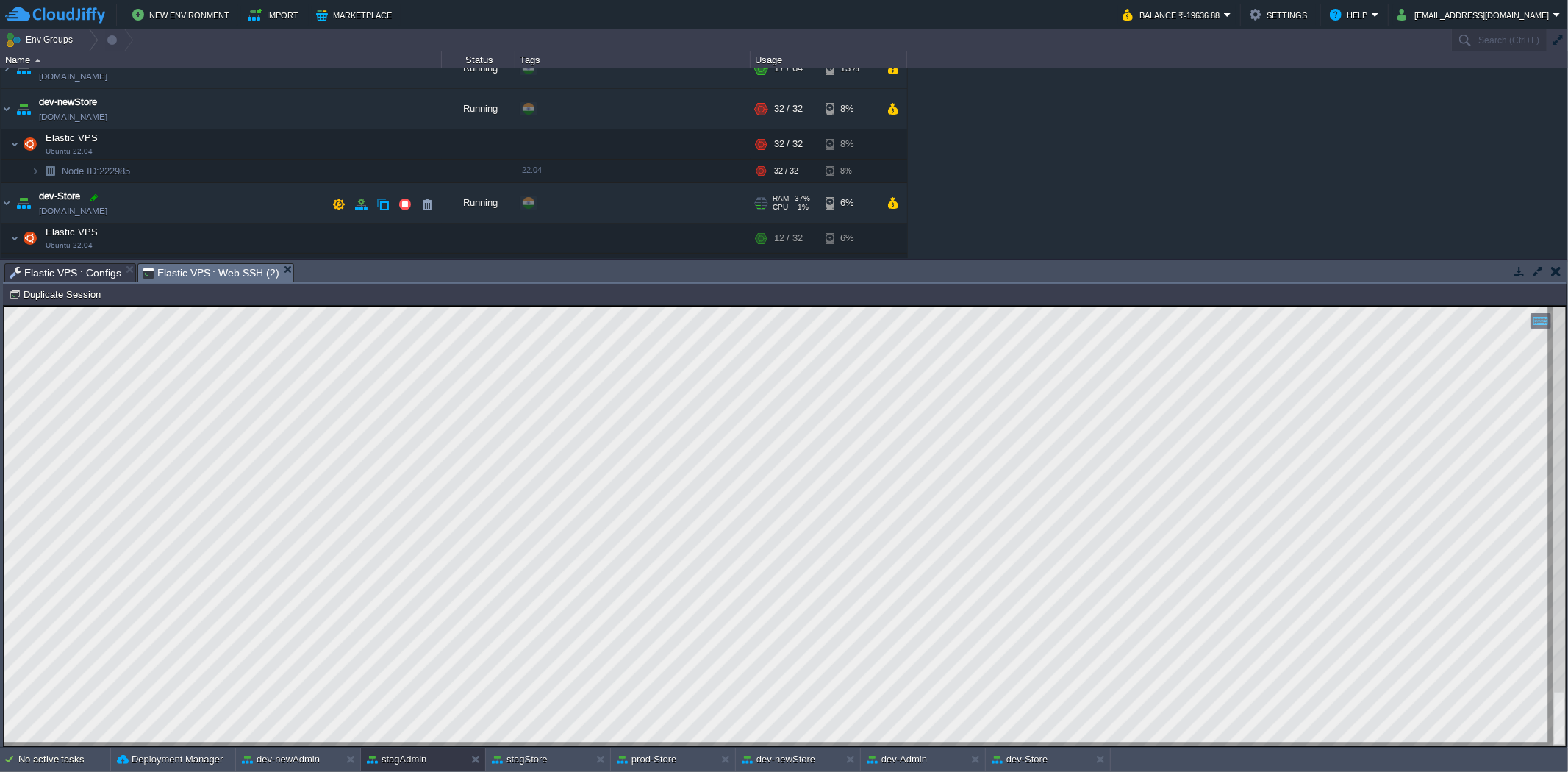
scroll to position [213, 0]
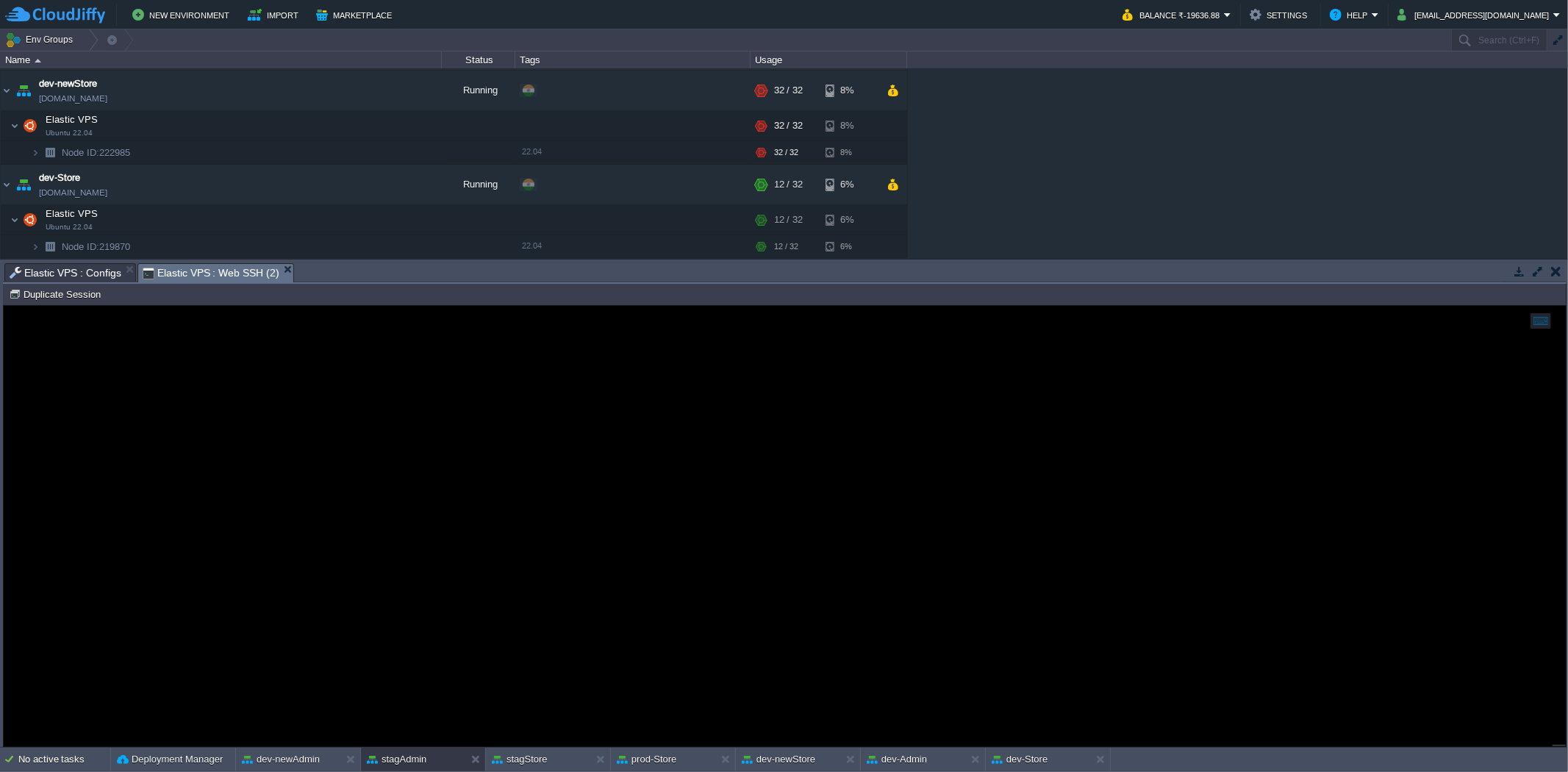
click at [79, 266] on span "Elastic VPS : Configs" at bounding box center [65, 273] width 112 height 18
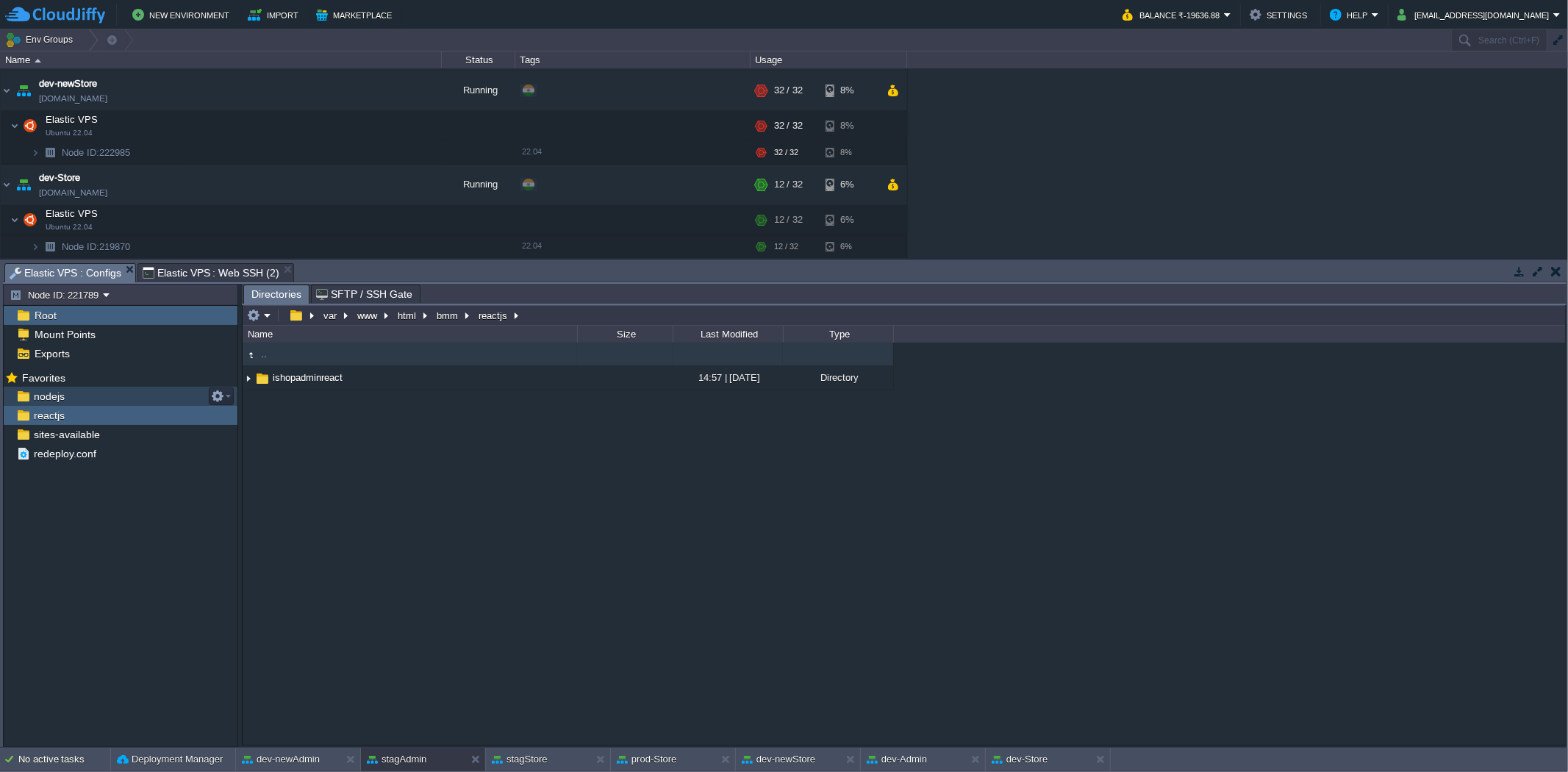
click at [133, 398] on div "nodejs" at bounding box center [121, 396] width 234 height 19
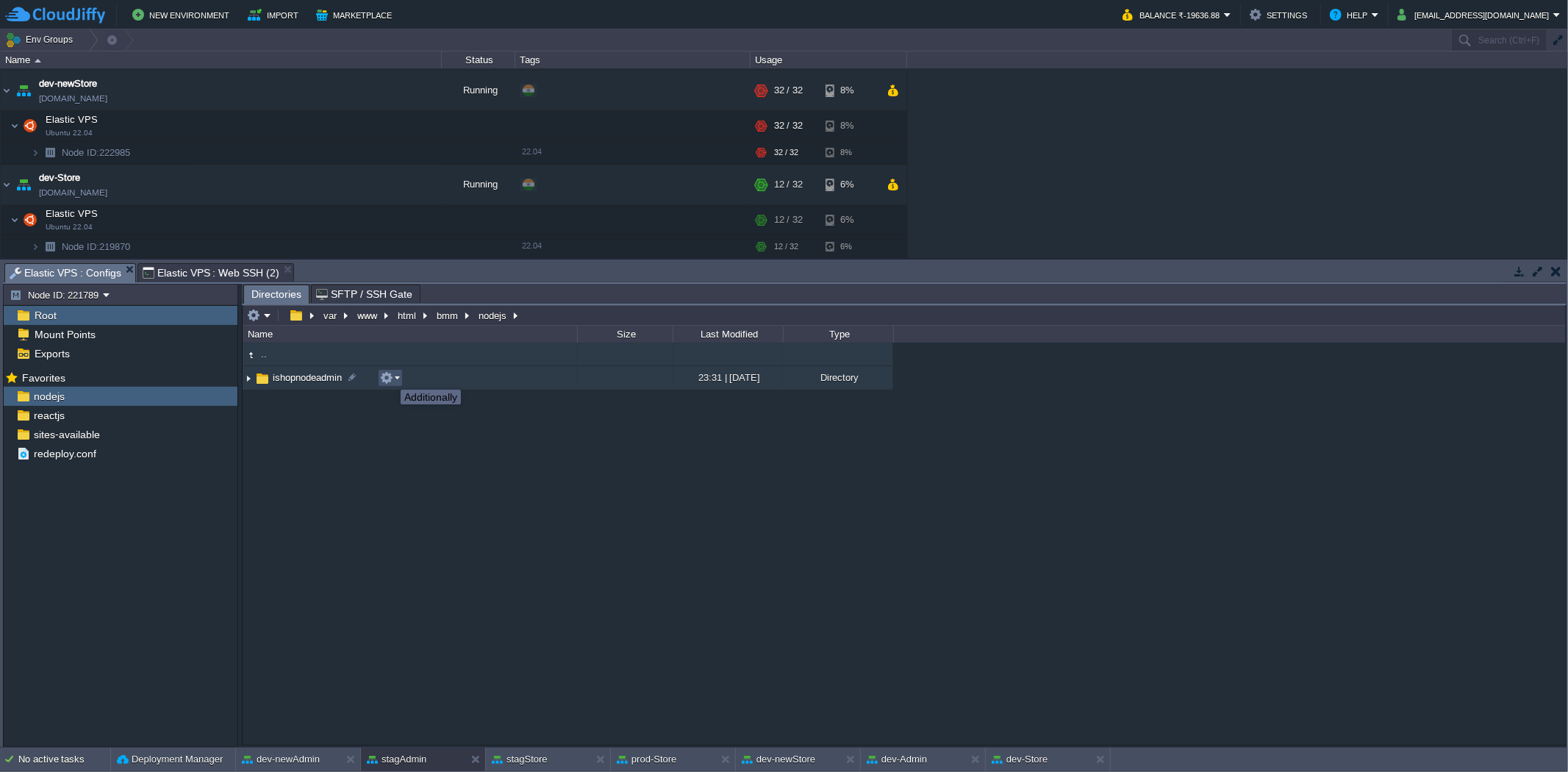
click at [390, 377] on button "button" at bounding box center [386, 378] width 13 height 13
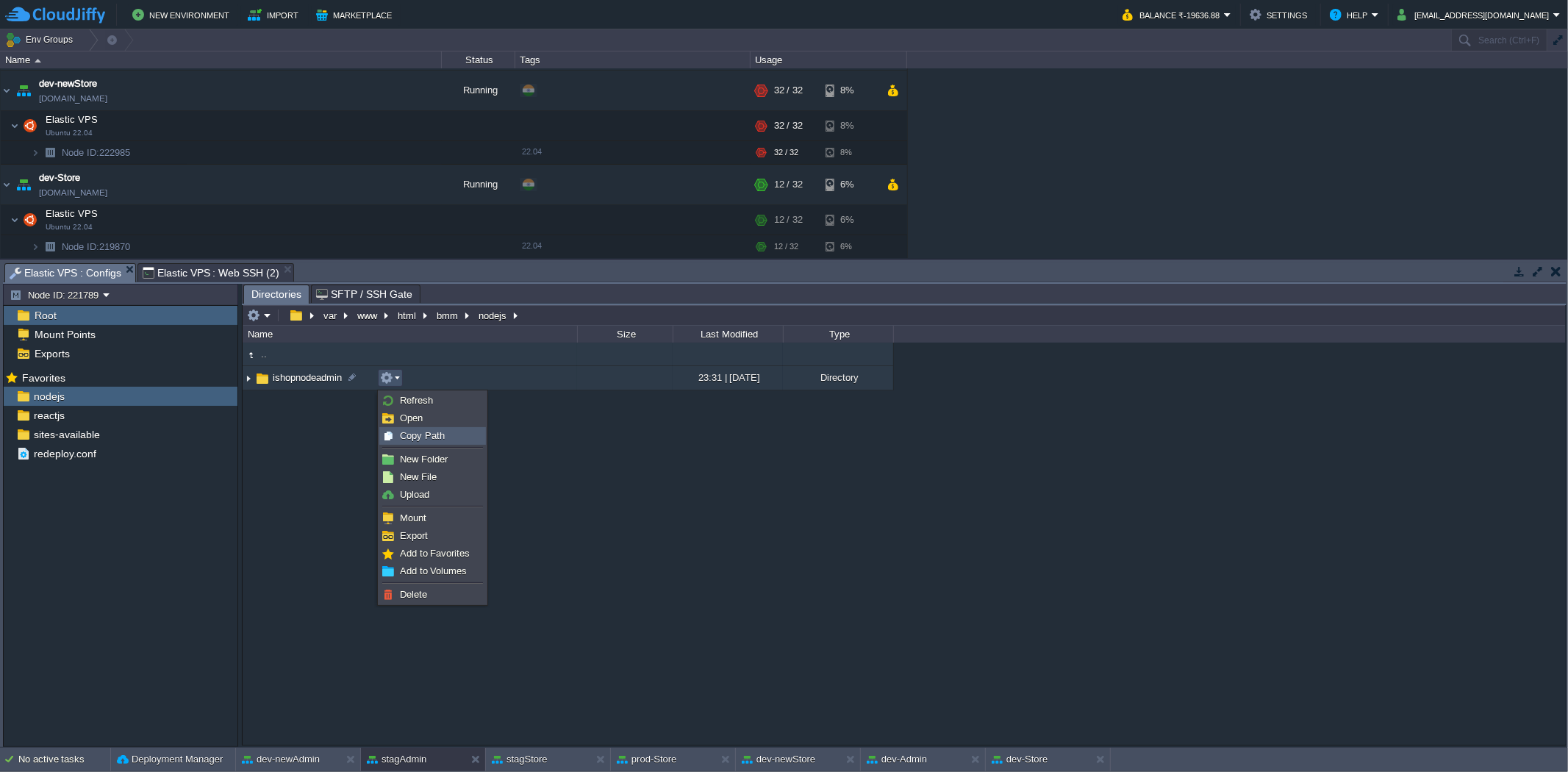
click at [444, 434] on div "Copy Path" at bounding box center [432, 436] width 105 height 16
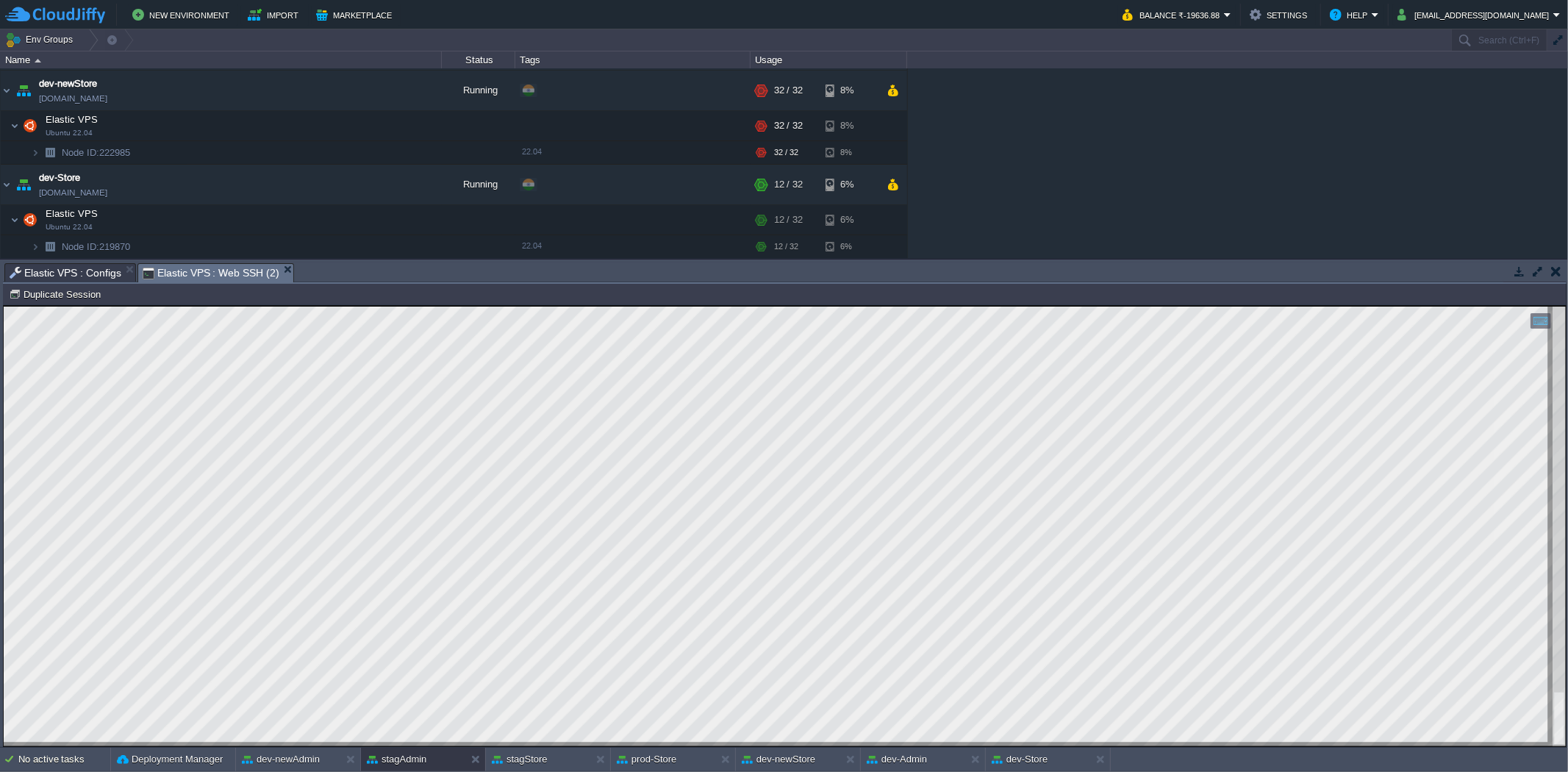
click at [221, 275] on span "Elastic VPS : Web SSH (2)" at bounding box center [211, 273] width 137 height 19
click at [427, 759] on button "stagAdmin" at bounding box center [397, 759] width 60 height 15
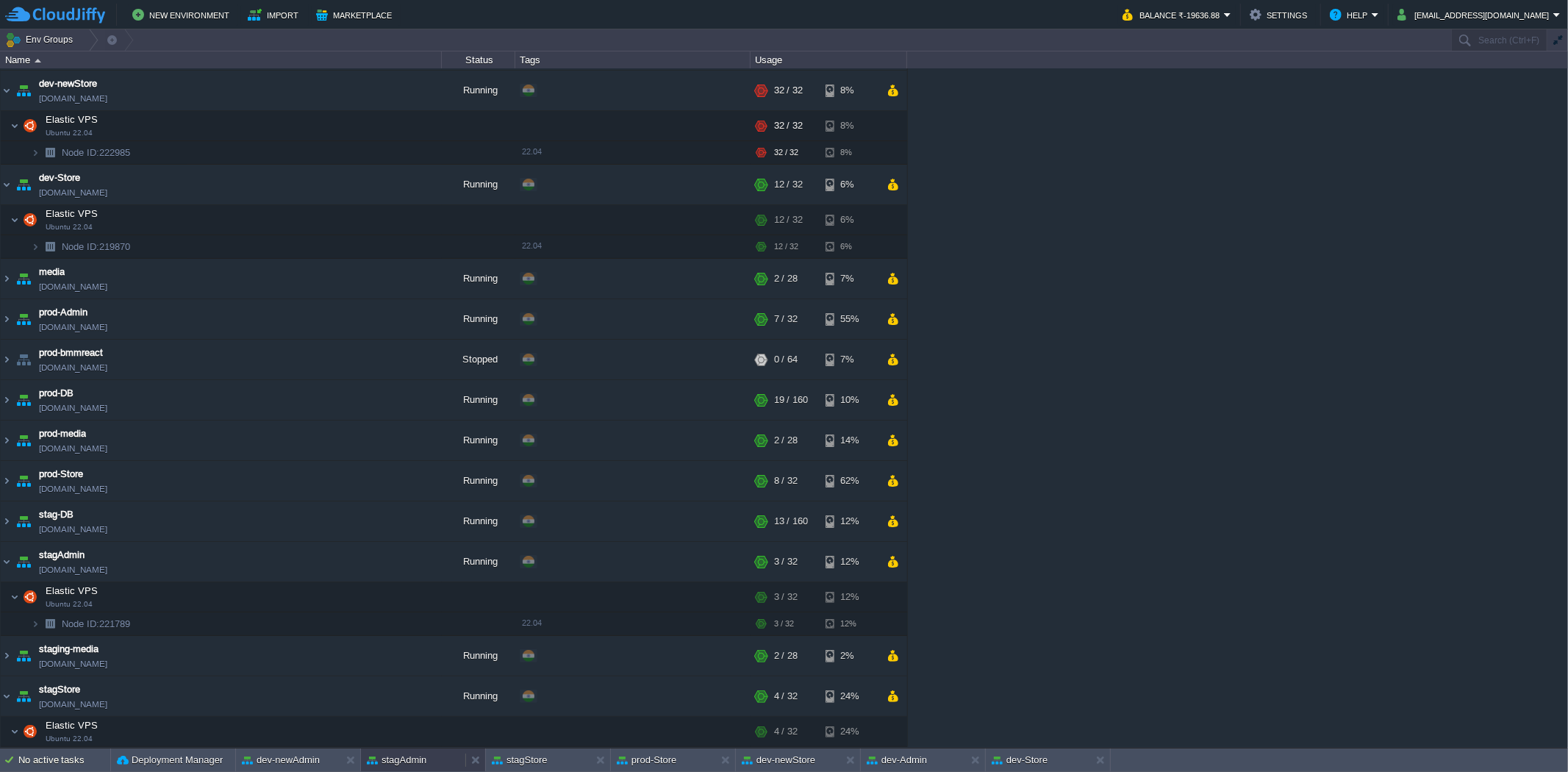
click at [427, 756] on div "stagAdmin" at bounding box center [412, 760] width 104 height 23
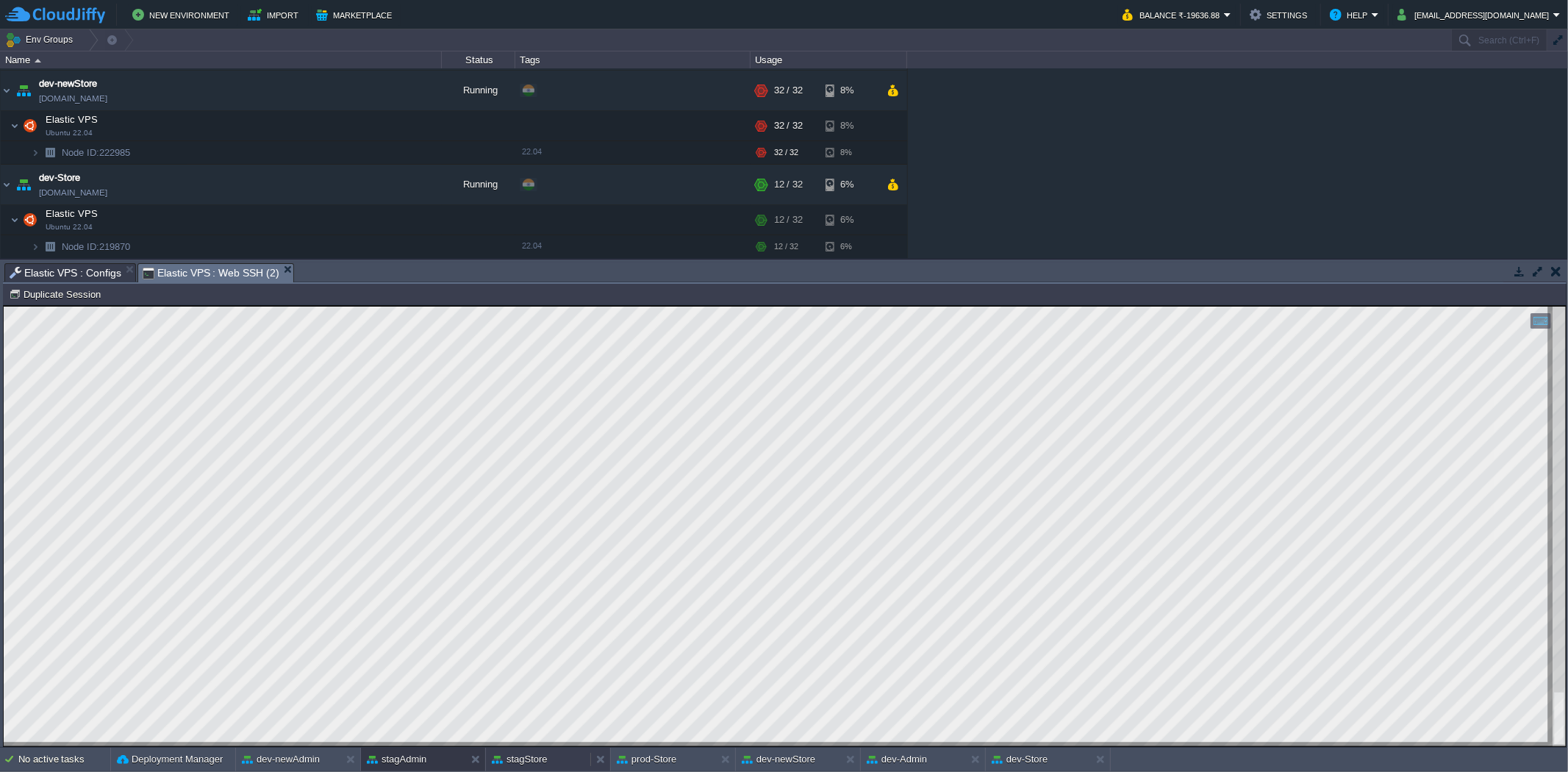
click at [535, 758] on button "stagStore" at bounding box center [519, 759] width 56 height 15
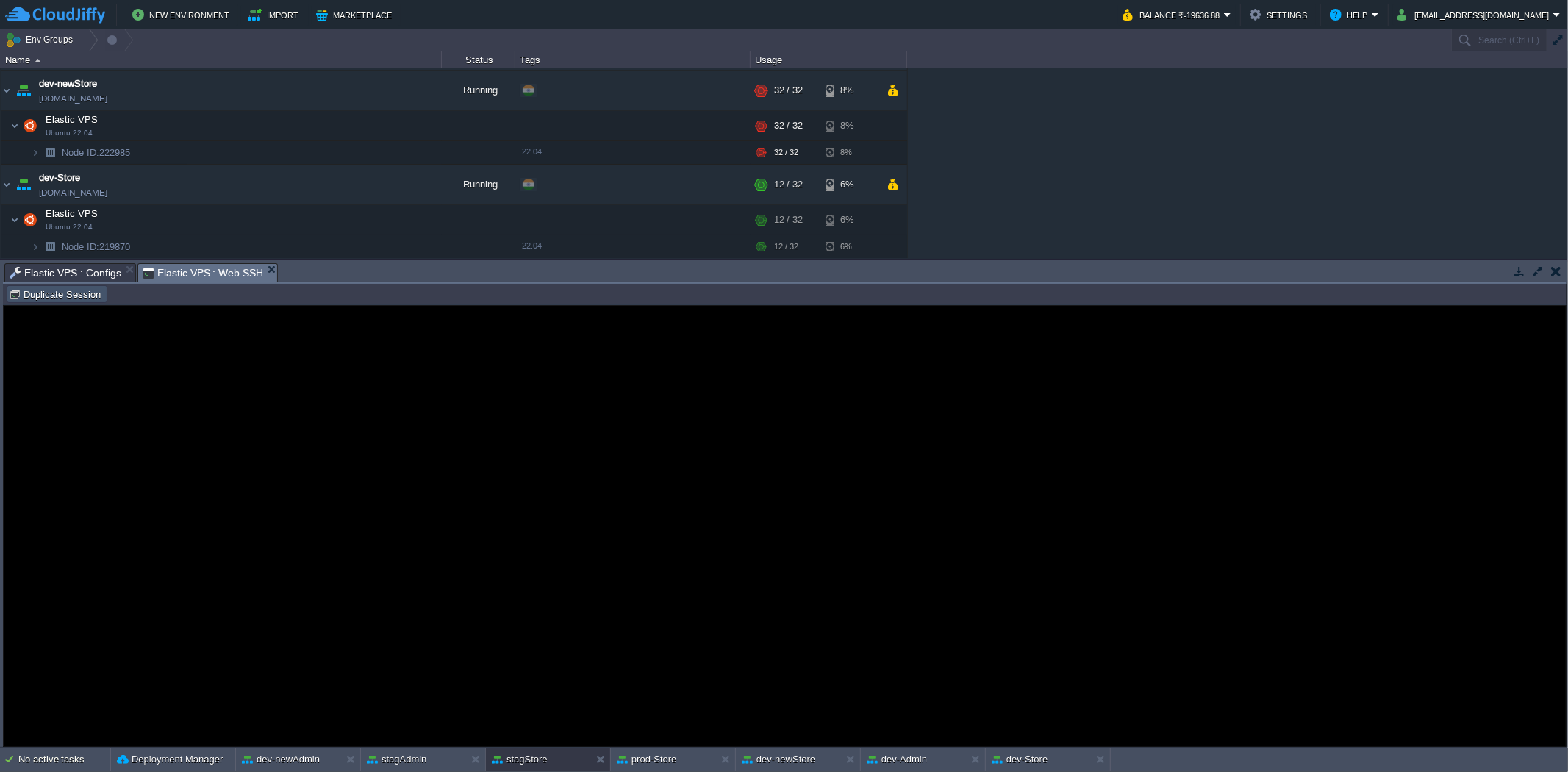
click at [85, 291] on button "Duplicate Session" at bounding box center [56, 294] width 96 height 13
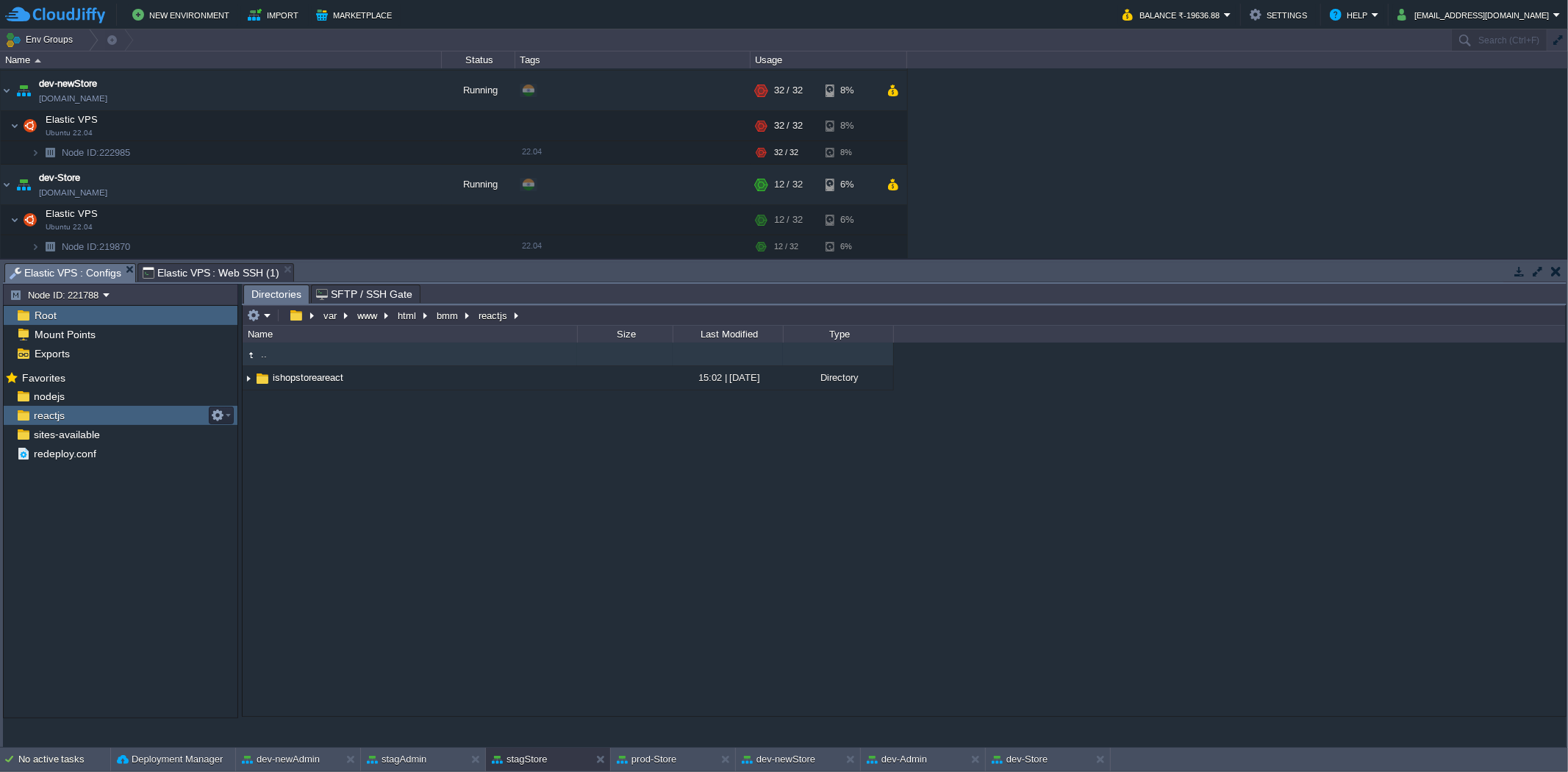
click at [77, 276] on span "Elastic VPS : Configs" at bounding box center [65, 273] width 112 height 19
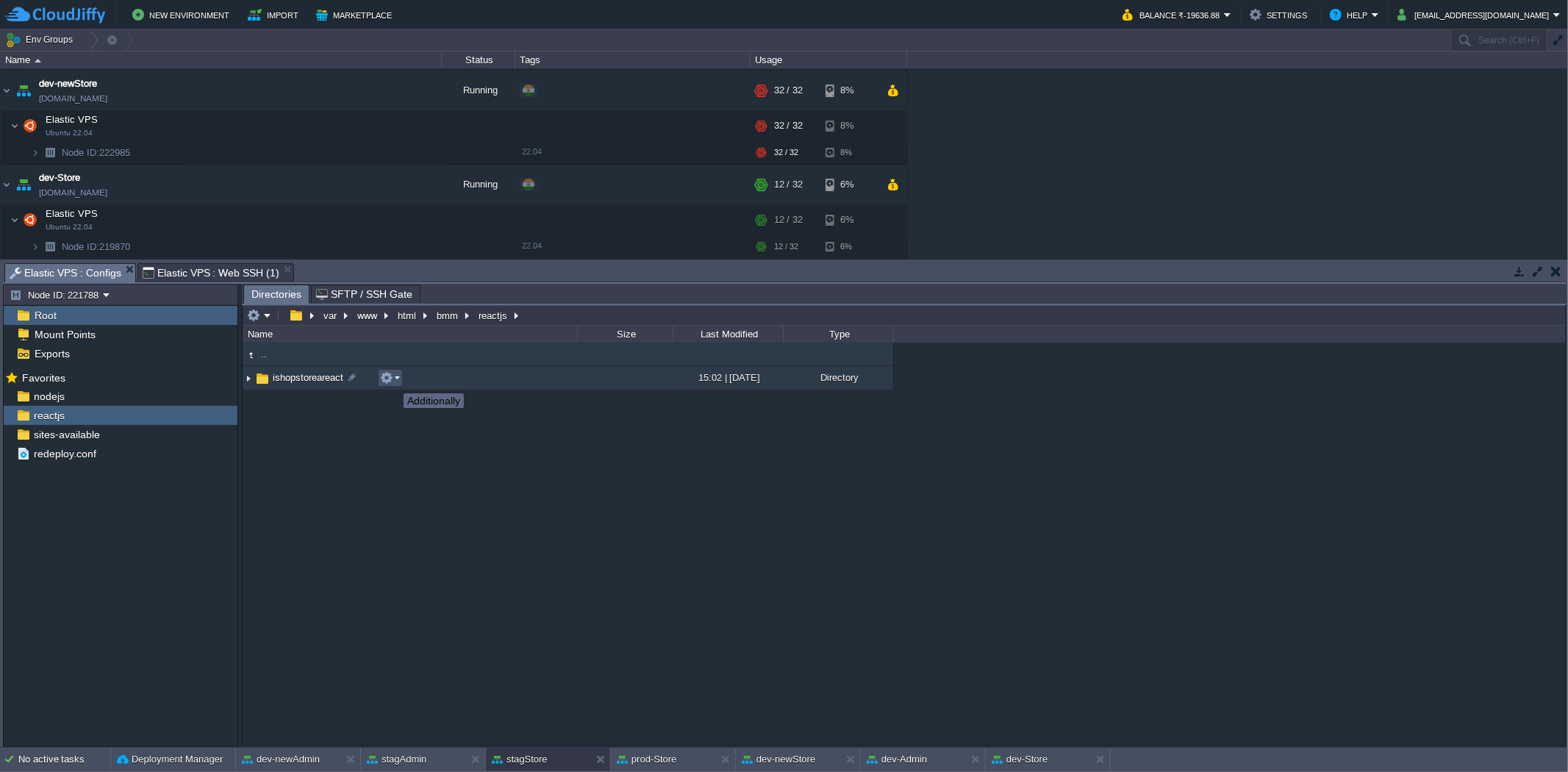
click at [393, 380] on button "button" at bounding box center [386, 378] width 13 height 13
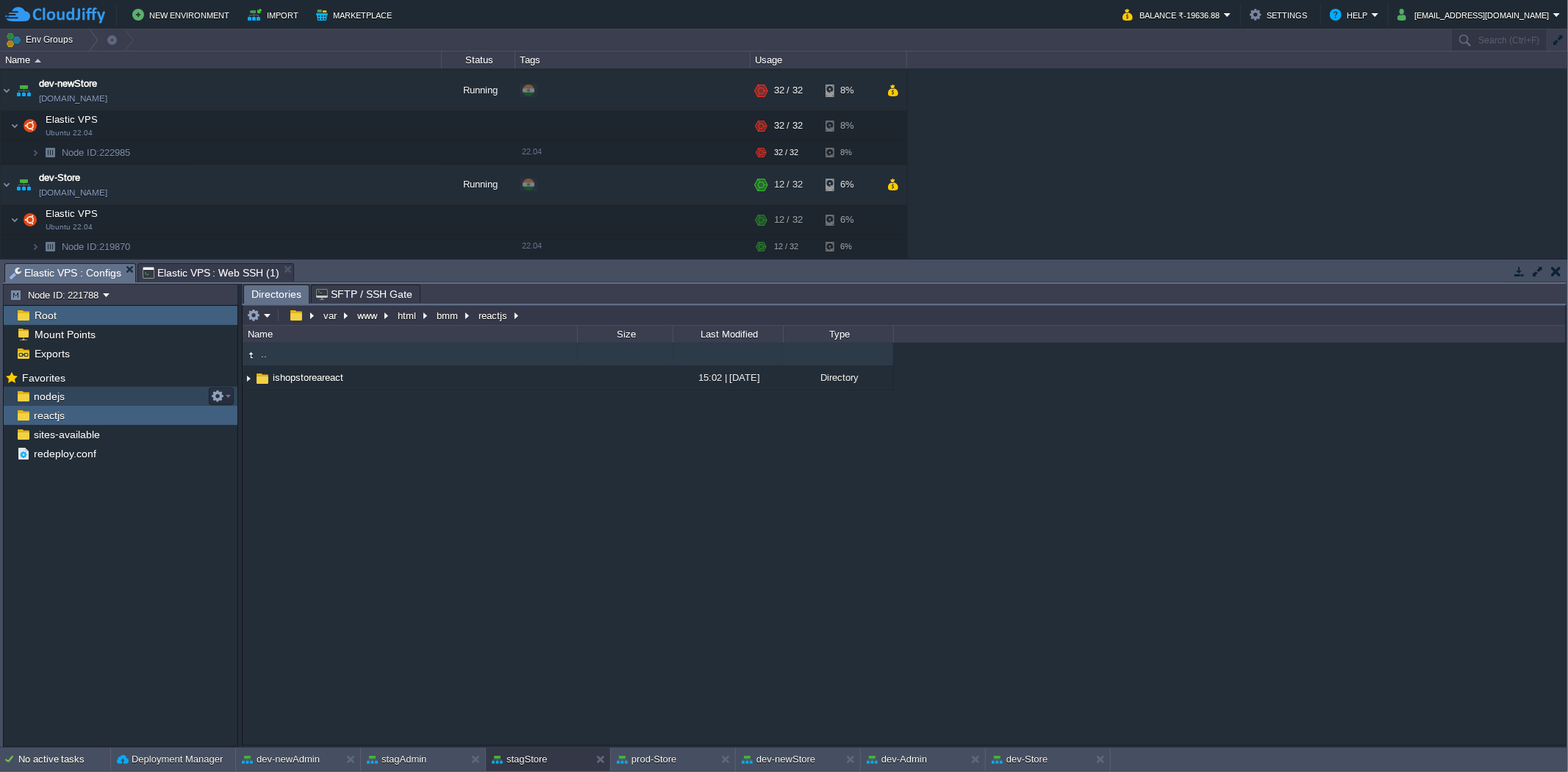
click at [142, 393] on div "nodejs" at bounding box center [121, 396] width 234 height 19
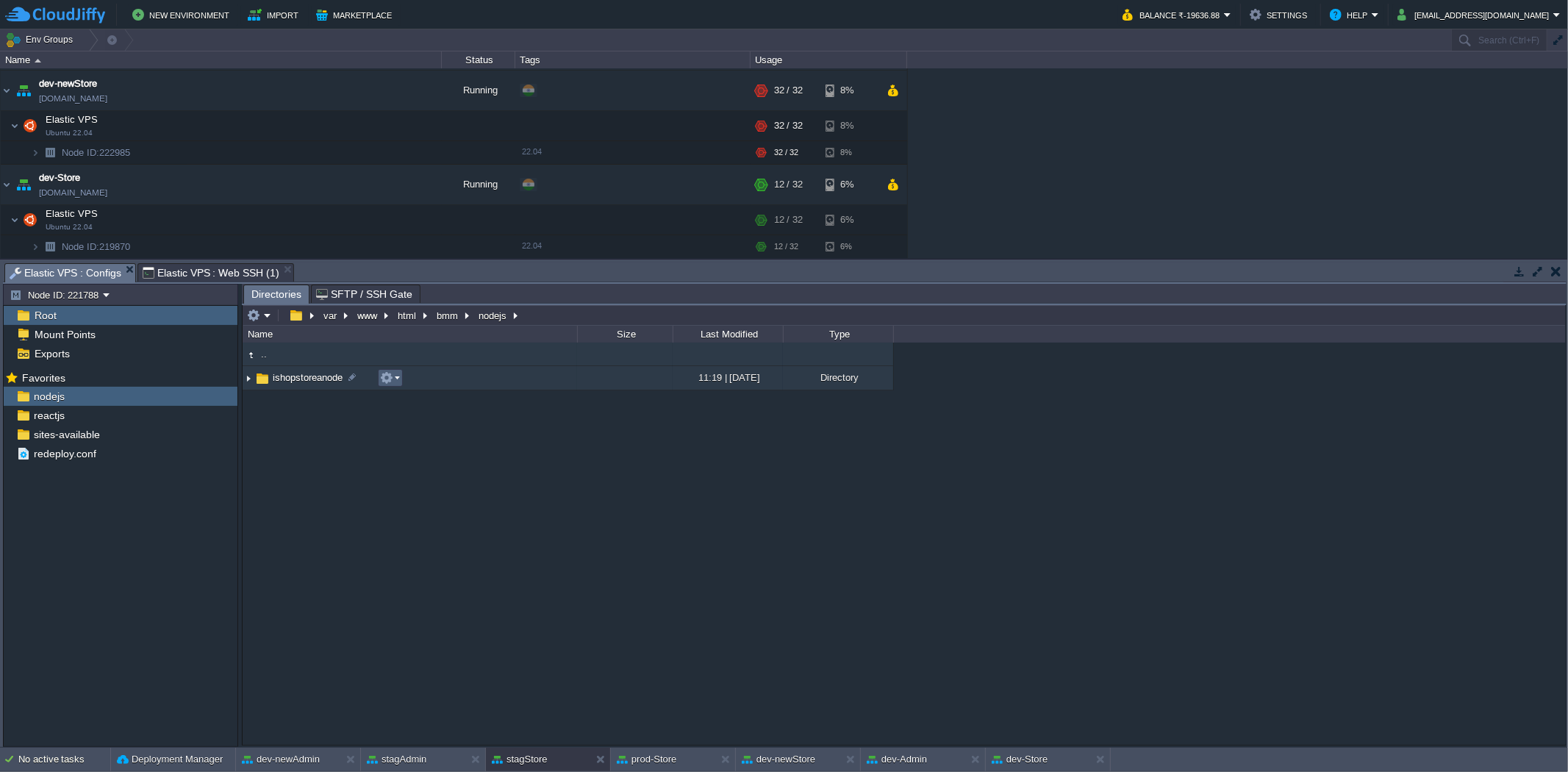
click at [394, 384] on em at bounding box center [390, 378] width 20 height 13
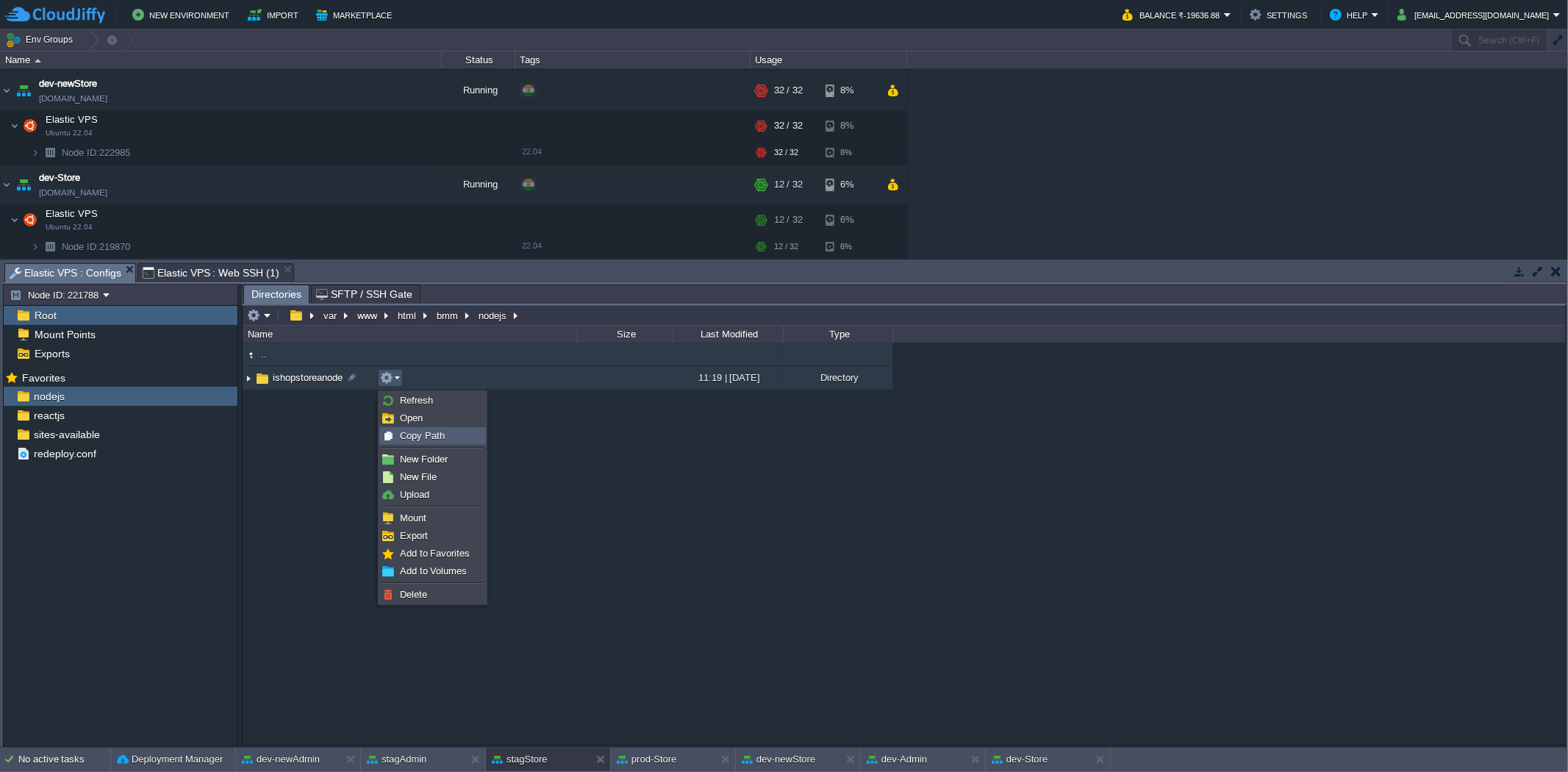
click at [411, 434] on span "Copy Path" at bounding box center [423, 436] width 45 height 11
type textarea "/var/www/html/bmm/nodejs/ishopstoreanode"
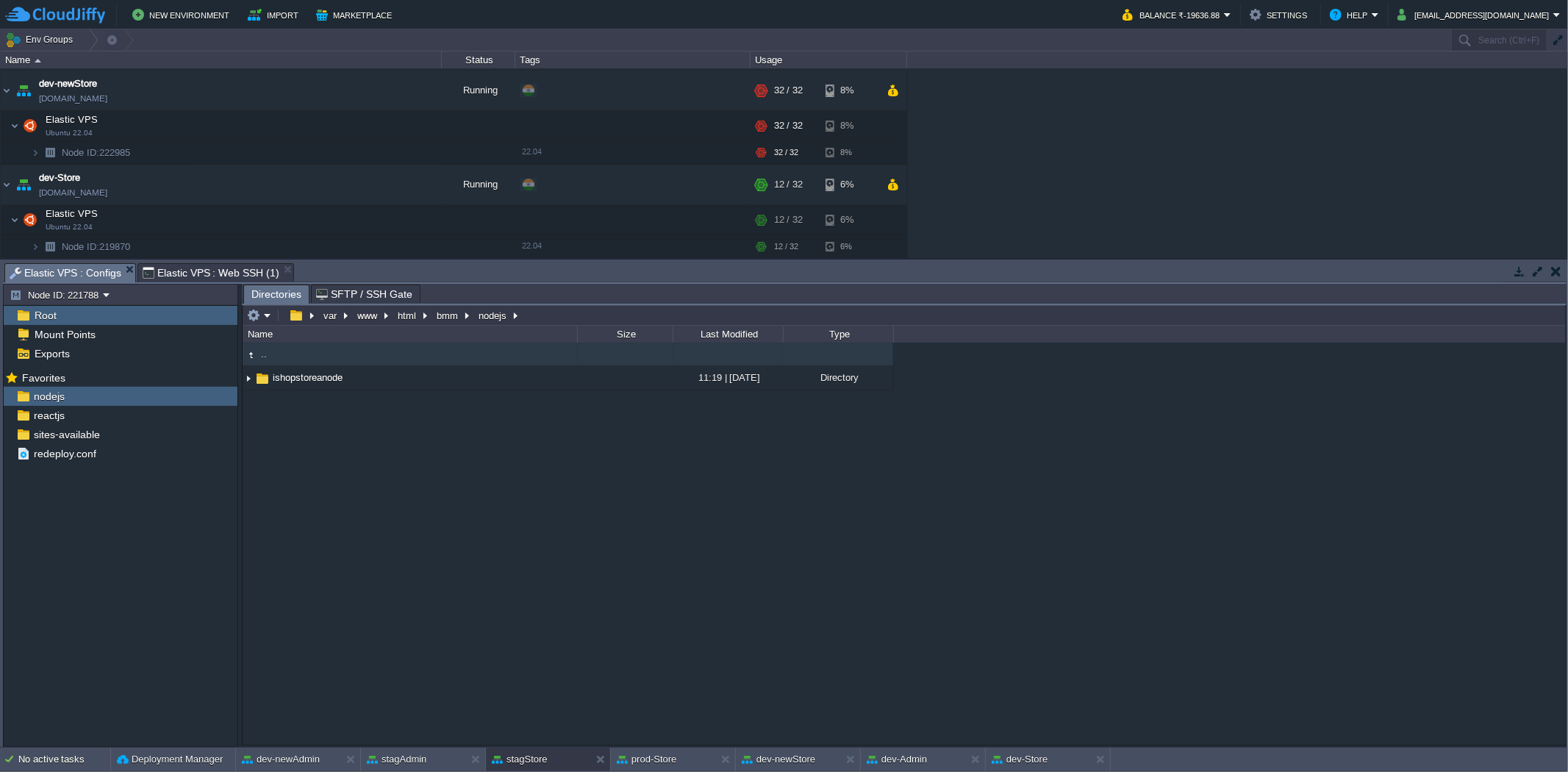
type input "#000000"
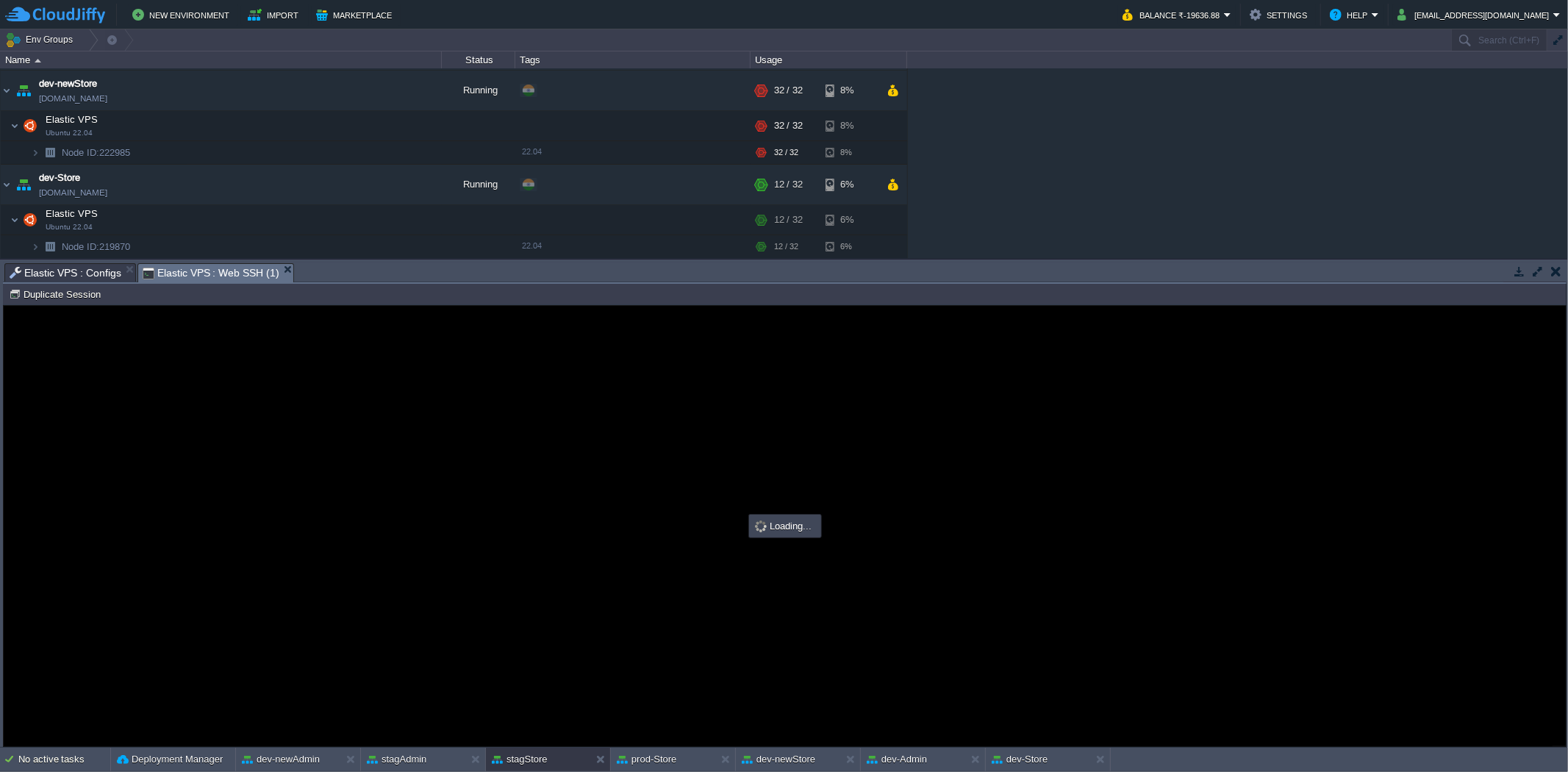
click at [220, 275] on span "Elastic VPS : Web SSH (1)" at bounding box center [211, 273] width 137 height 19
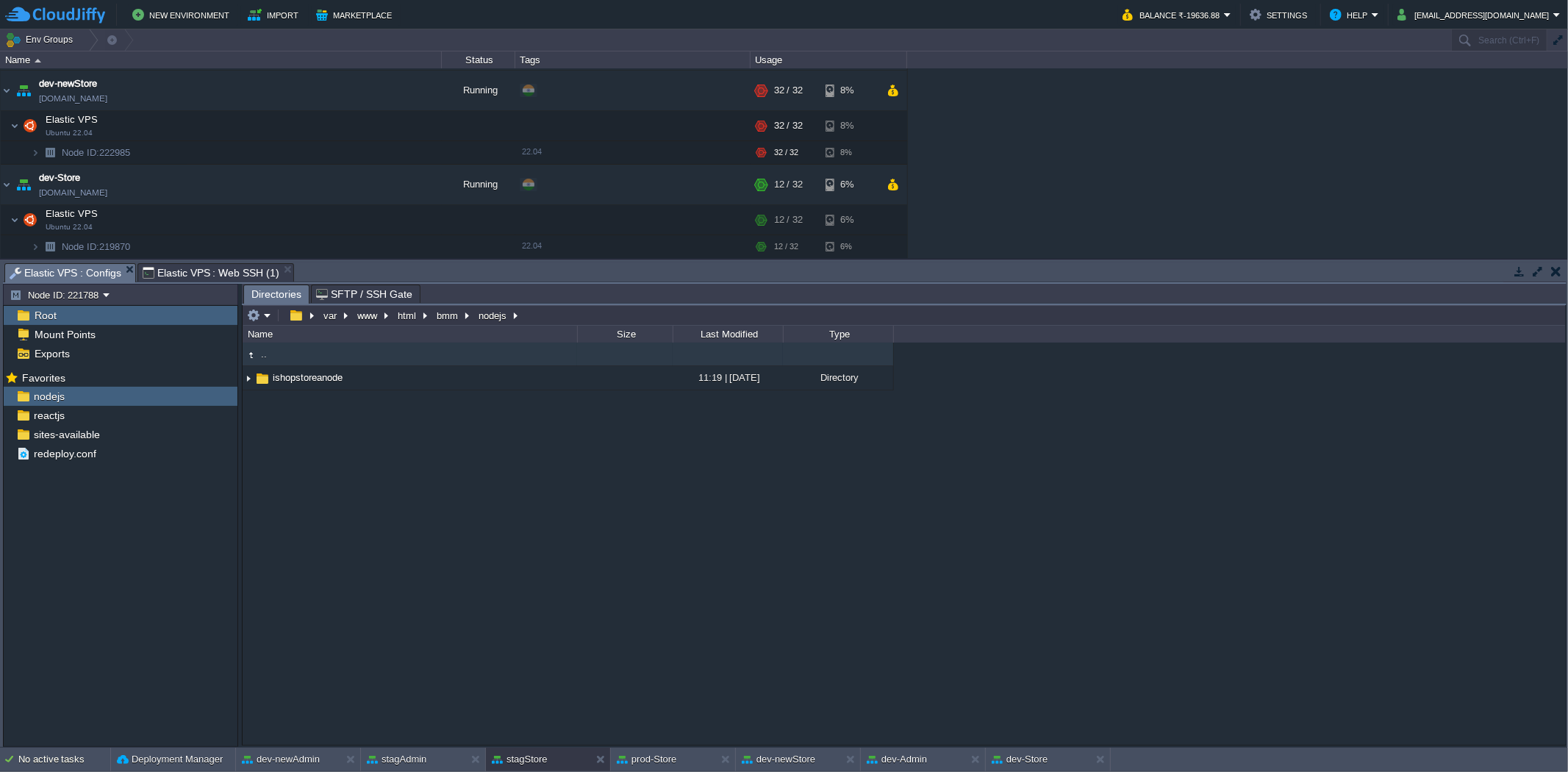
click at [94, 270] on span "Elastic VPS : Configs" at bounding box center [65, 273] width 112 height 19
click at [112, 407] on div "reactjs" at bounding box center [121, 415] width 234 height 19
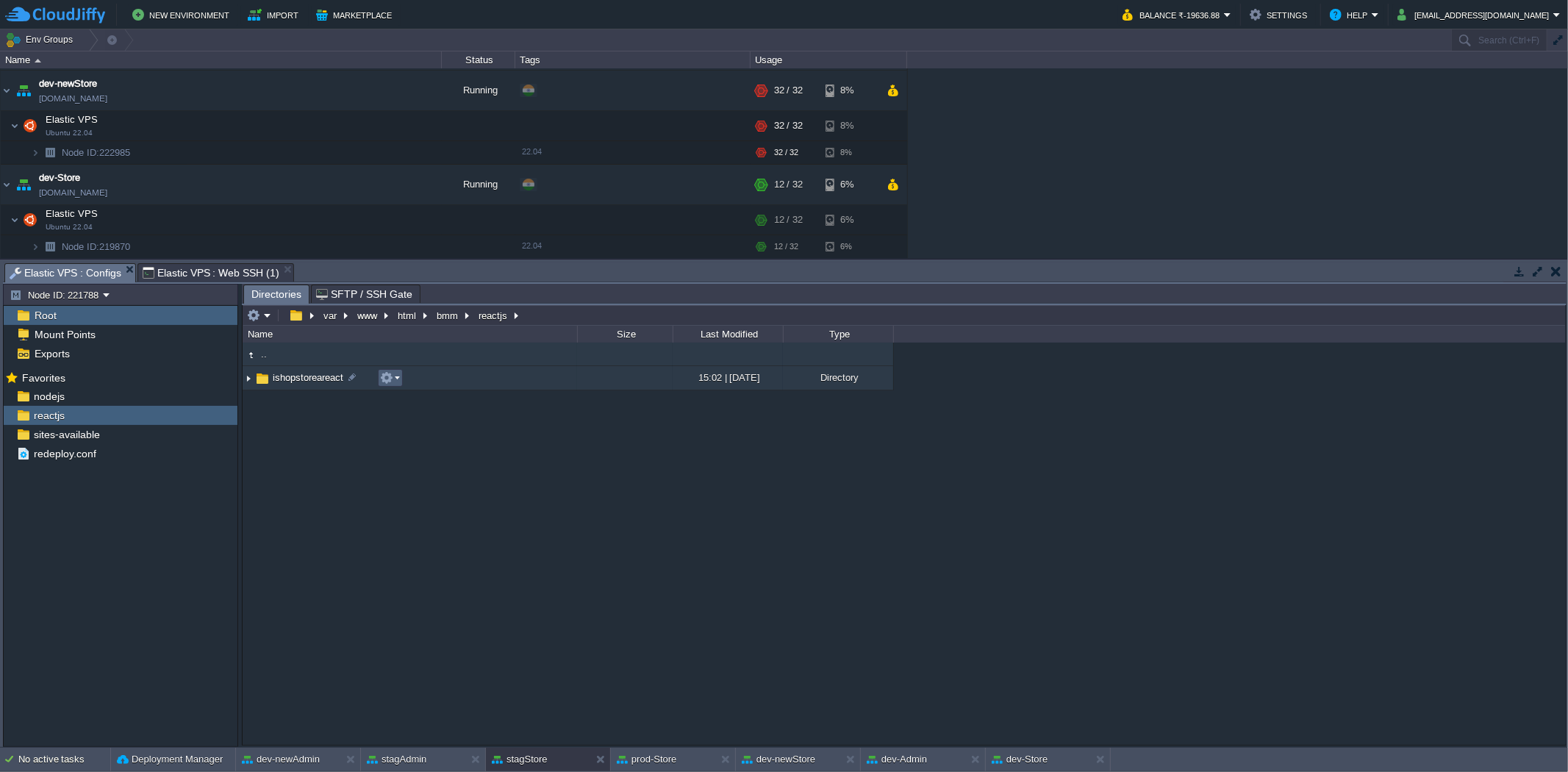
click at [391, 386] on td at bounding box center [390, 378] width 25 height 18
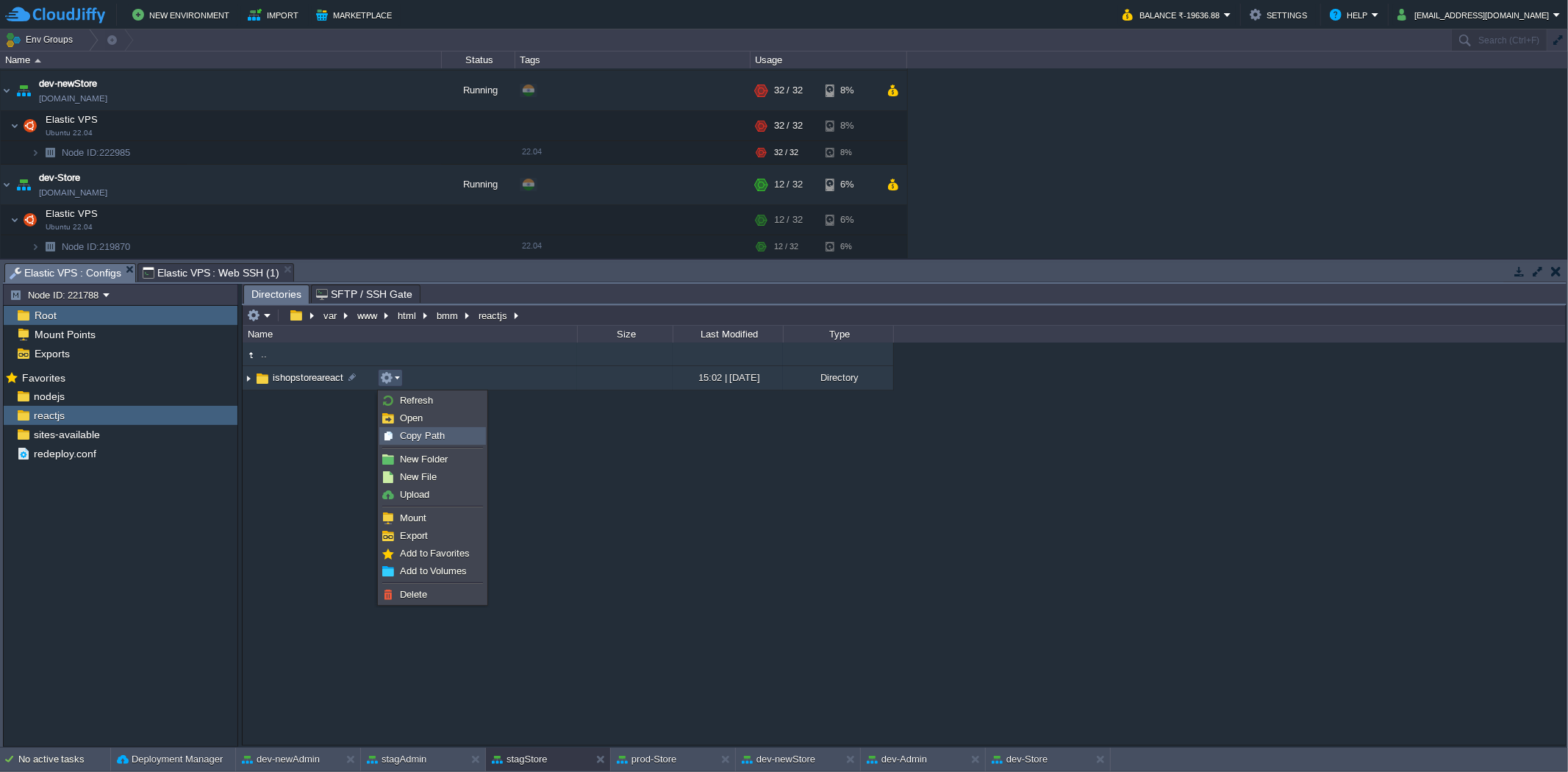
click at [402, 439] on span "Copy Path" at bounding box center [423, 436] width 45 height 11
type textarea "/var/www/html/bmm/reactjs/ishopstoreareact"
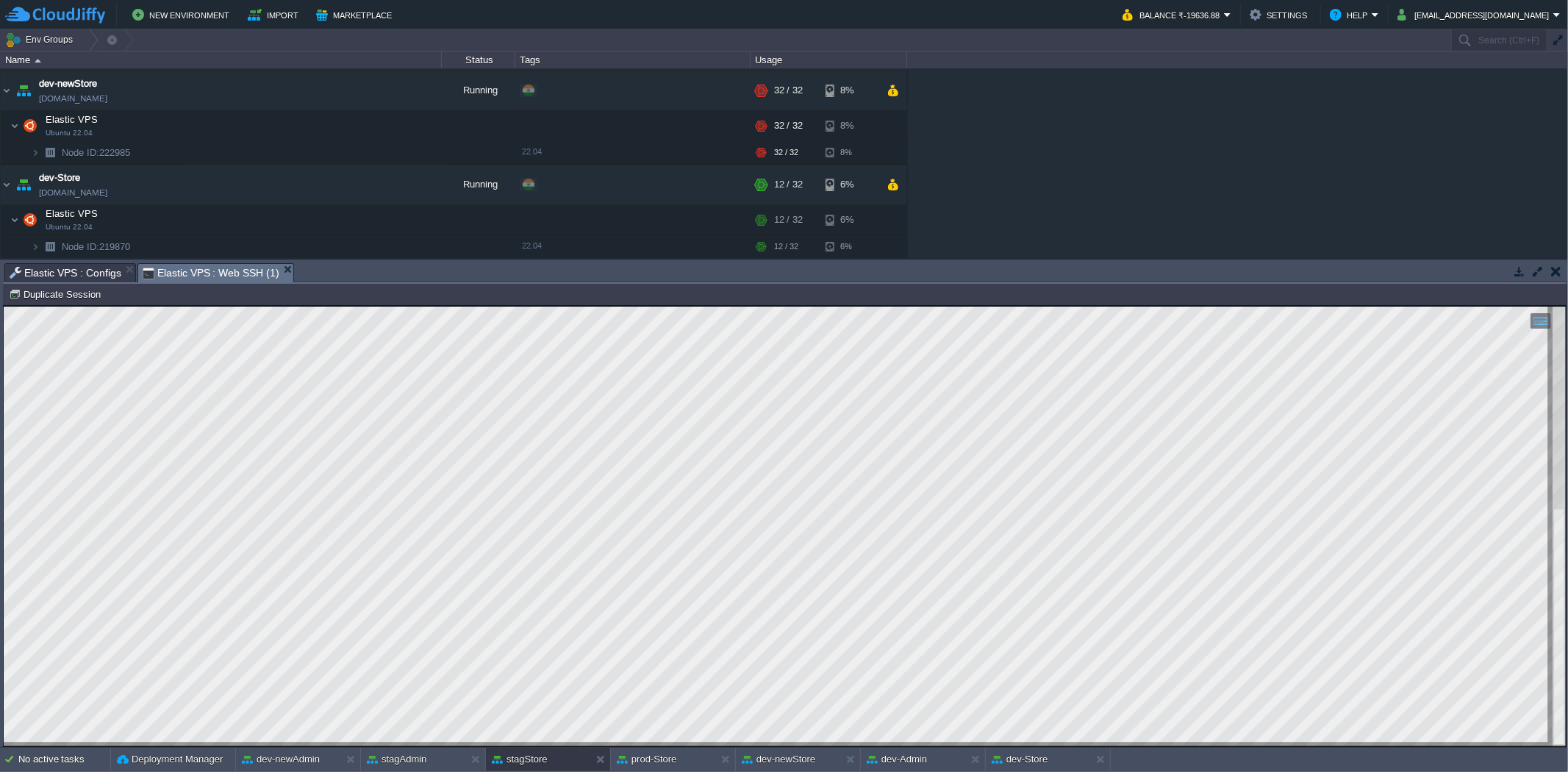
click at [221, 275] on span "Elastic VPS : Web SSH (1)" at bounding box center [211, 273] width 137 height 19
